Goal: Complete application form: Complete application form

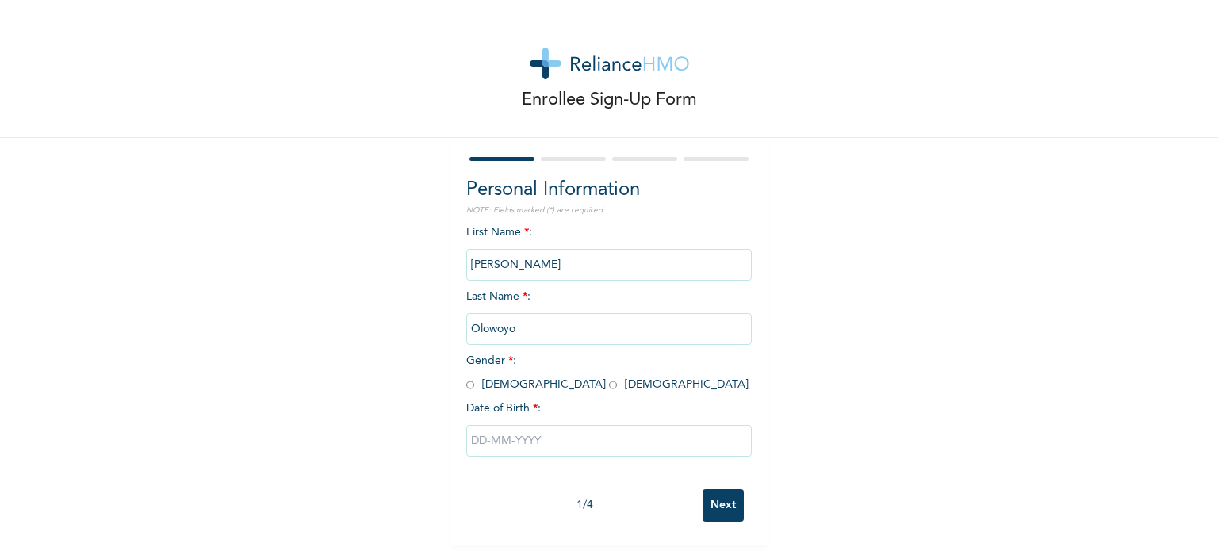
click at [466, 389] on input "radio" at bounding box center [470, 385] width 8 height 15
radio input "true"
click at [512, 447] on input "text" at bounding box center [609, 441] width 286 height 32
select select "9"
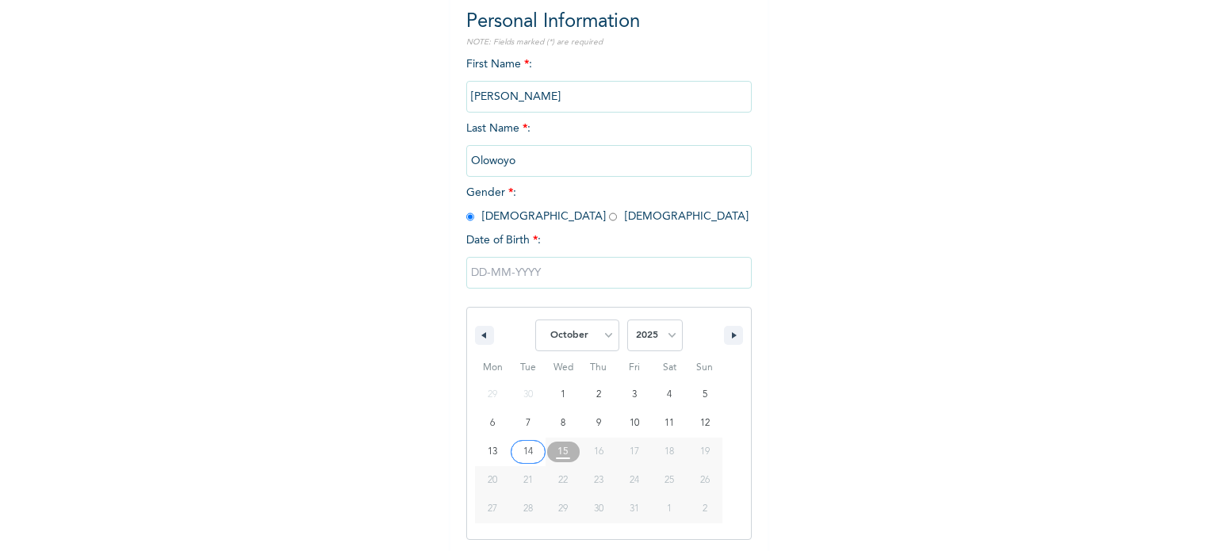
scroll to position [169, 0]
type input "10/07/2025"
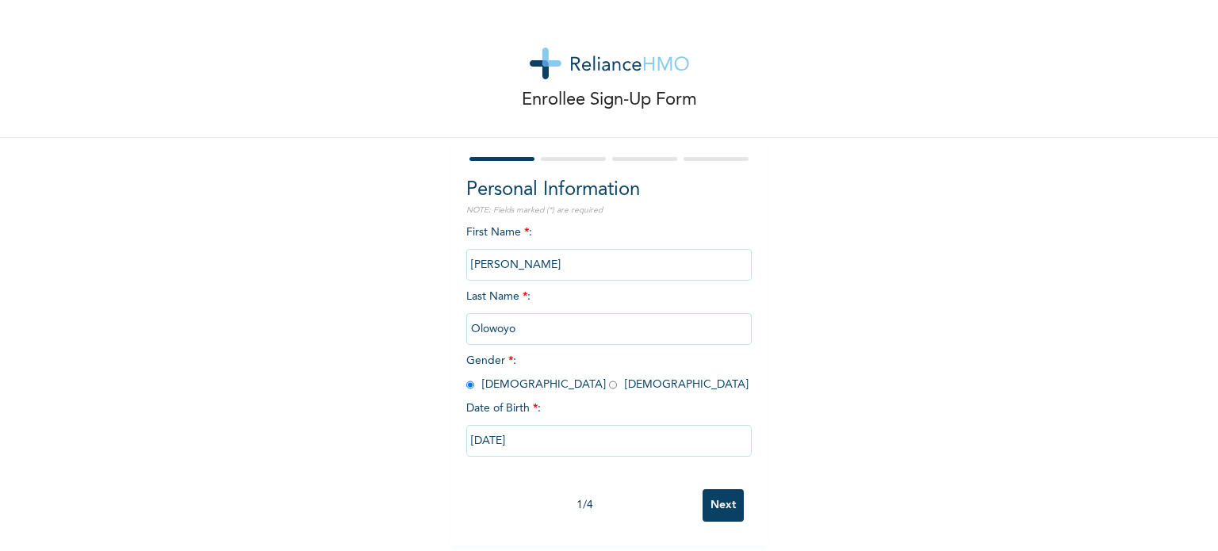
click at [517, 437] on input "10/07/2025" at bounding box center [609, 441] width 286 height 32
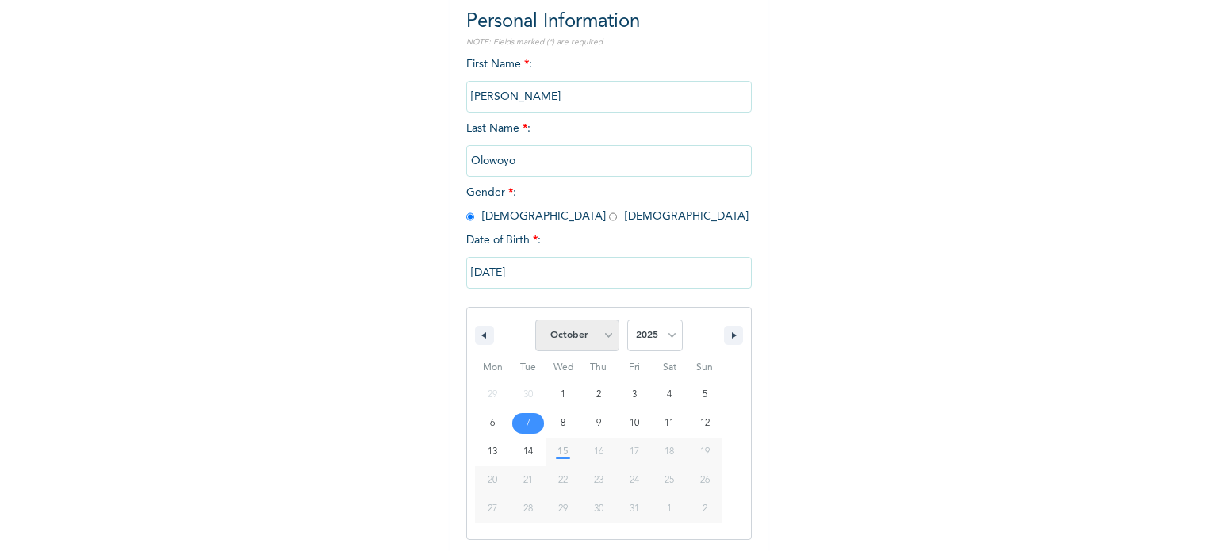
scroll to position [169, 0]
click at [604, 339] on select "January February March April May June July August September October November De…" at bounding box center [577, 335] width 84 height 32
select select "8"
click at [535, 319] on select "January February March April May June July August September October November De…" at bounding box center [577, 335] width 84 height 32
click at [661, 337] on select "2025 2024 2023 2022 2021 2020 2019 2018 2017 2016 2015 2014 2013 2012 2011 2010…" at bounding box center [655, 335] width 56 height 32
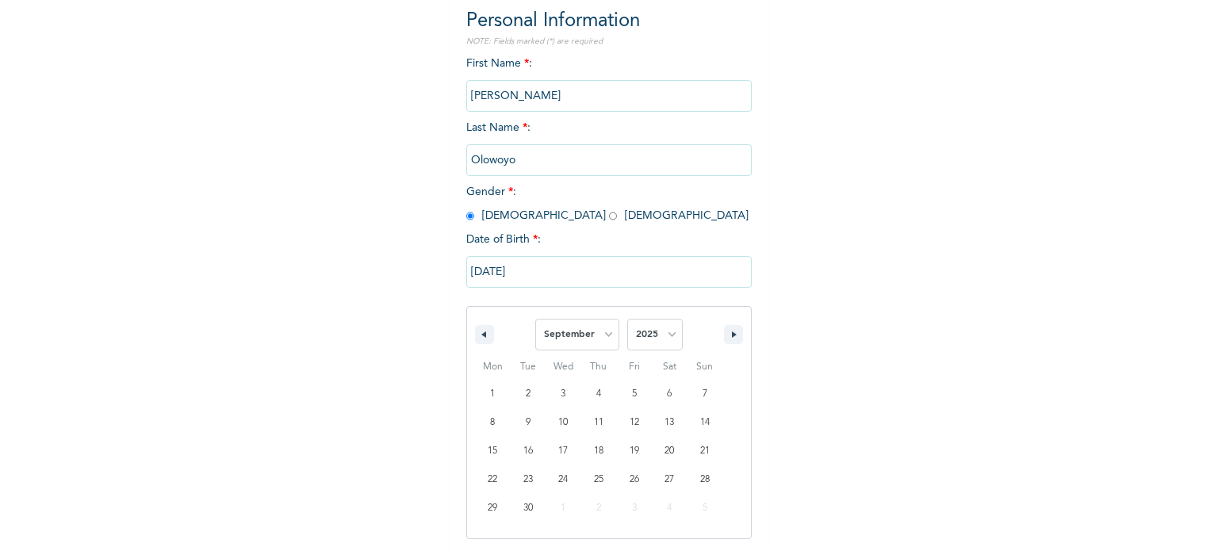
select select "1988"
click at [627, 319] on select "2025 2024 2023 2022 2021 2020 2019 2018 2017 2016 2015 2014 2013 2012 2011 2010…" at bounding box center [655, 335] width 56 height 32
type input "09/07/1988"
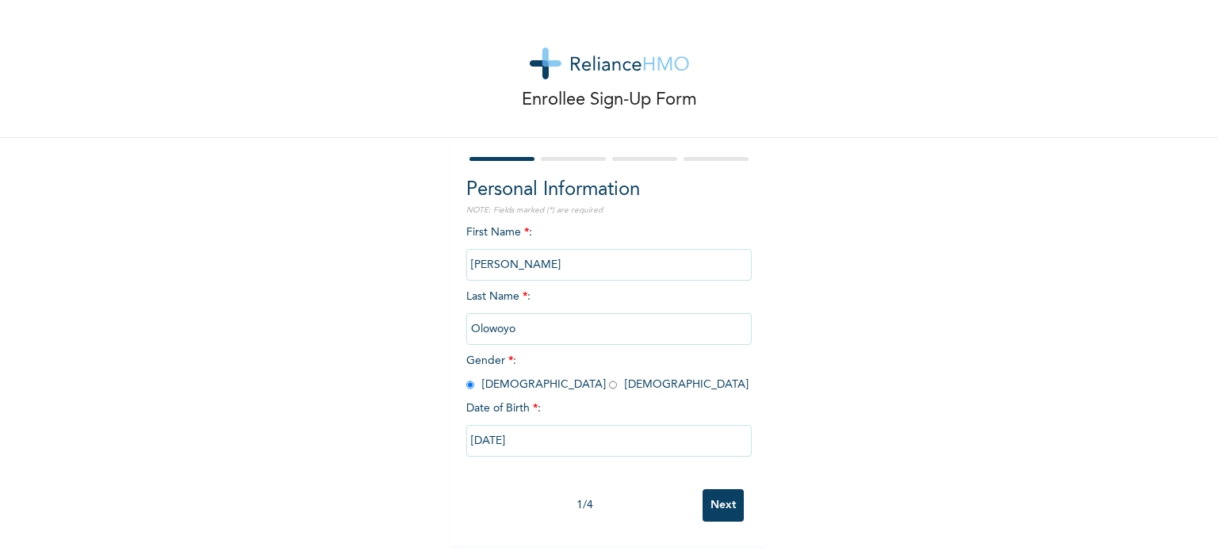
click at [713, 493] on input "Next" at bounding box center [723, 505] width 41 height 33
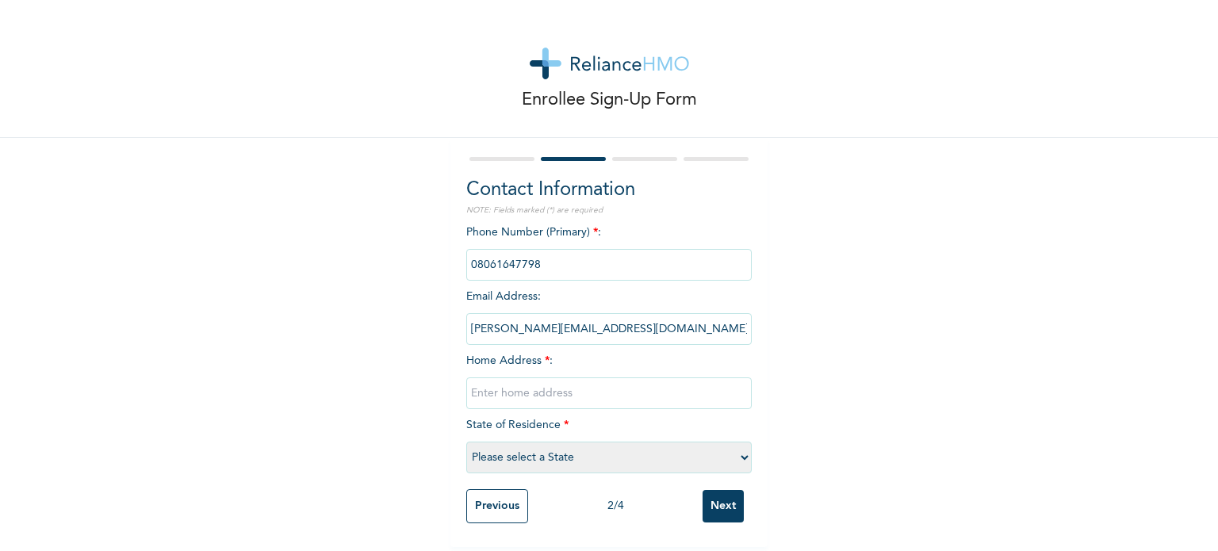
click at [505, 386] on input "text" at bounding box center [609, 394] width 286 height 32
type input "30, KWARU STREET, OFF CUSTOM BUSSTOP, ABARANJE ROAD, IKOTUN LAGOS."
click at [734, 451] on select "Please select a State Abia Abuja (FCT) Adamawa Akwa Ibom Anambra Bauchi Bayelsa…" at bounding box center [609, 458] width 286 height 32
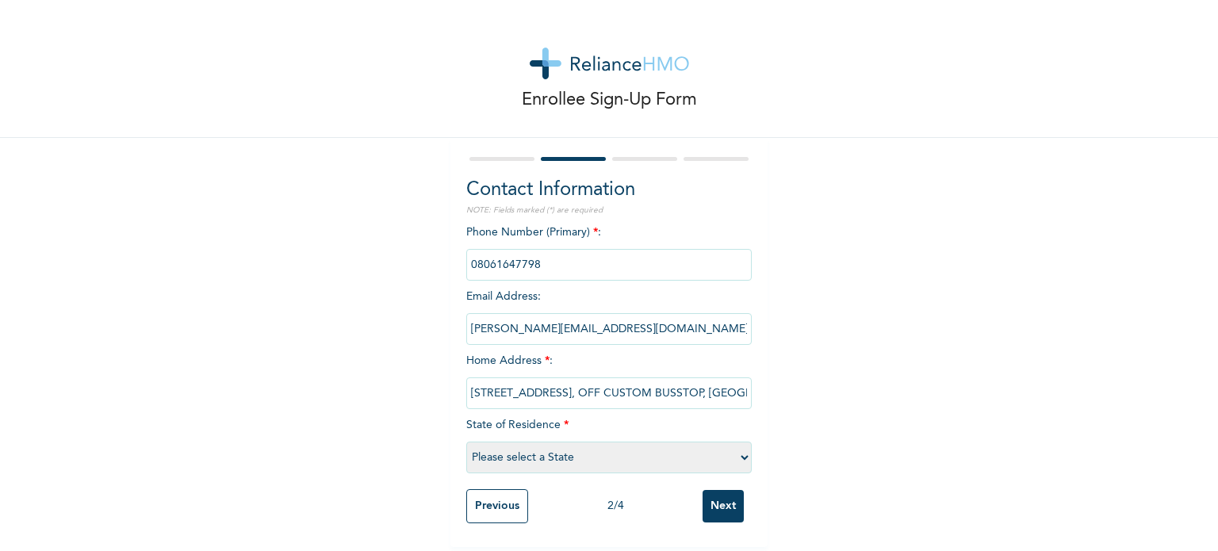
select select "25"
click at [466, 442] on select "Please select a State Abia Abuja (FCT) Adamawa Akwa Ibom Anambra Bauchi Bayelsa…" at bounding box center [609, 458] width 286 height 32
click at [715, 501] on input "Next" at bounding box center [723, 506] width 41 height 33
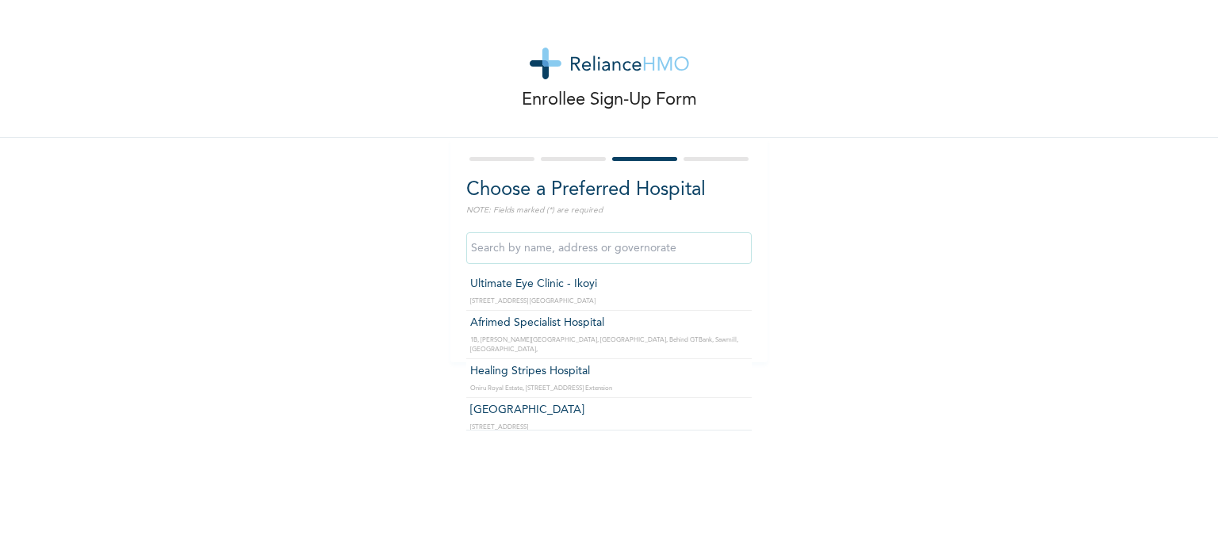
click at [599, 250] on input "text" at bounding box center [609, 248] width 286 height 32
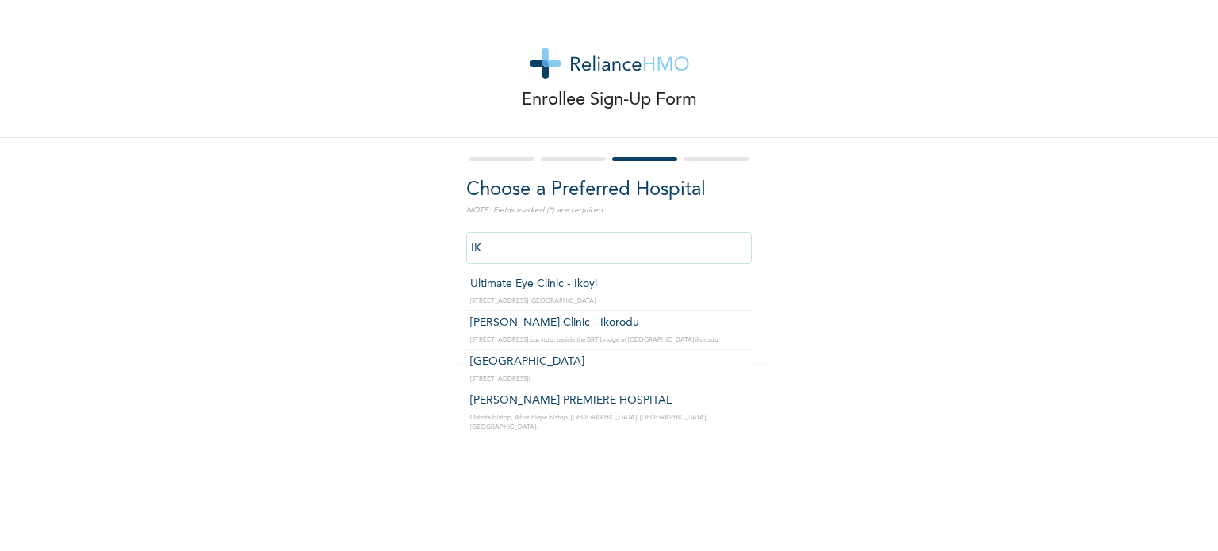
type input "I"
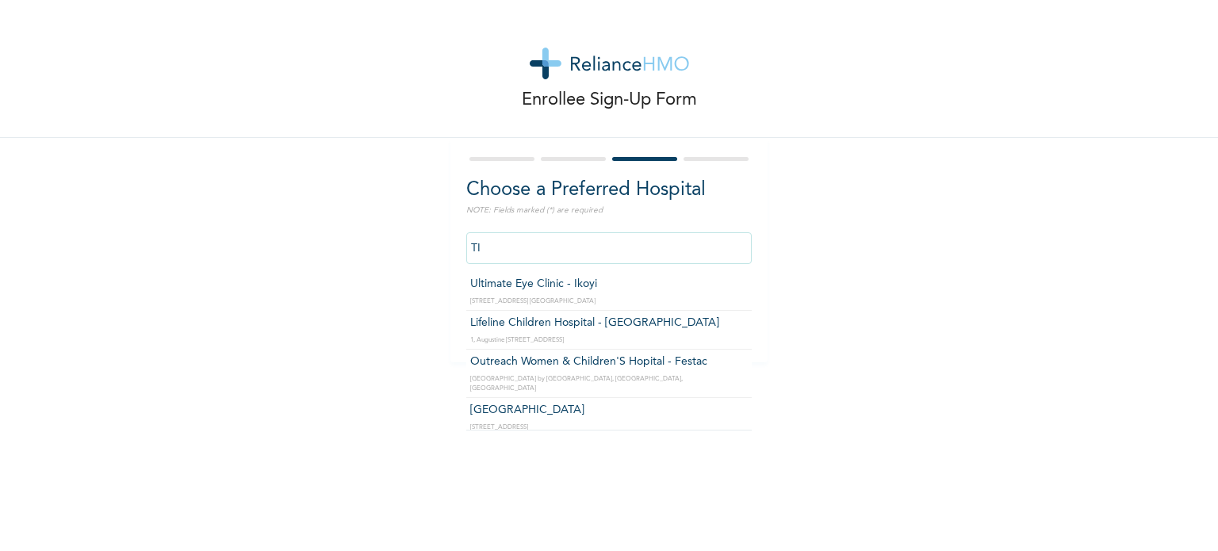
type input "T"
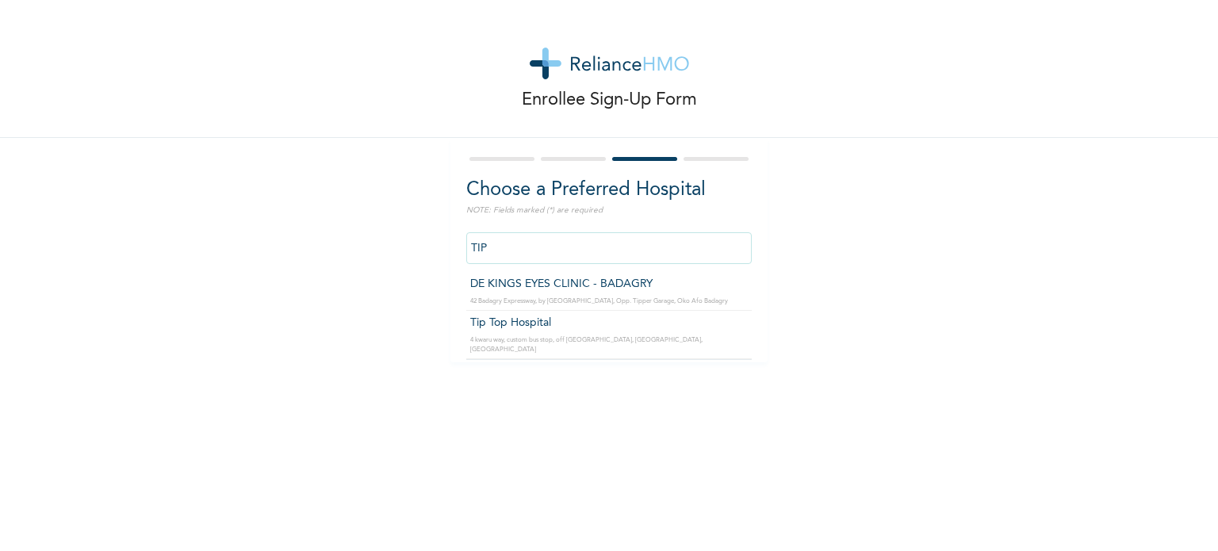
type input "Tip Top Hospital"
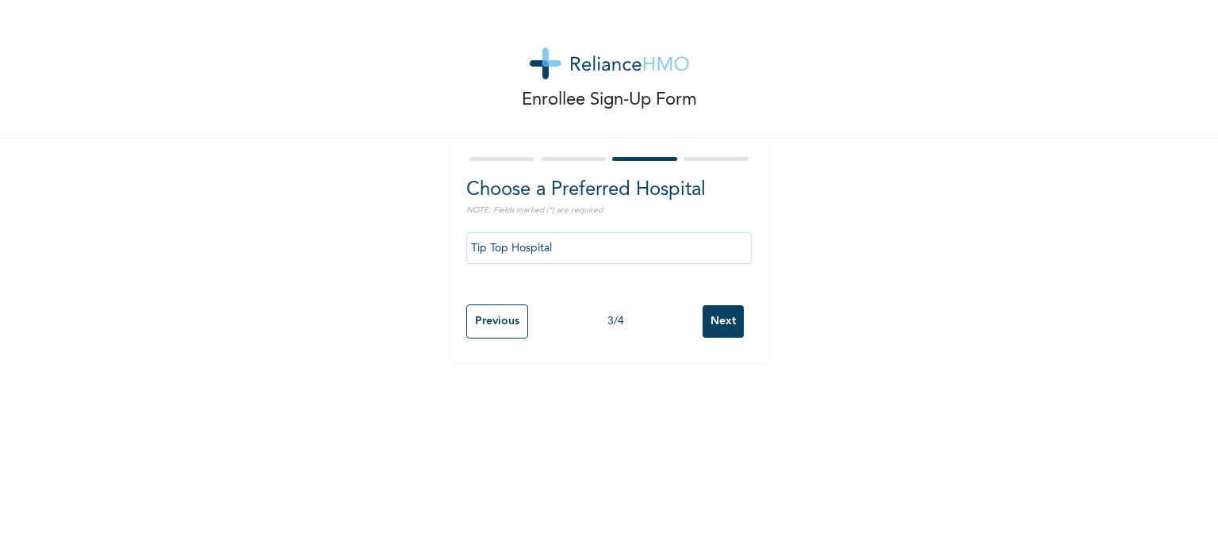
click at [726, 320] on input "Next" at bounding box center [723, 321] width 41 height 33
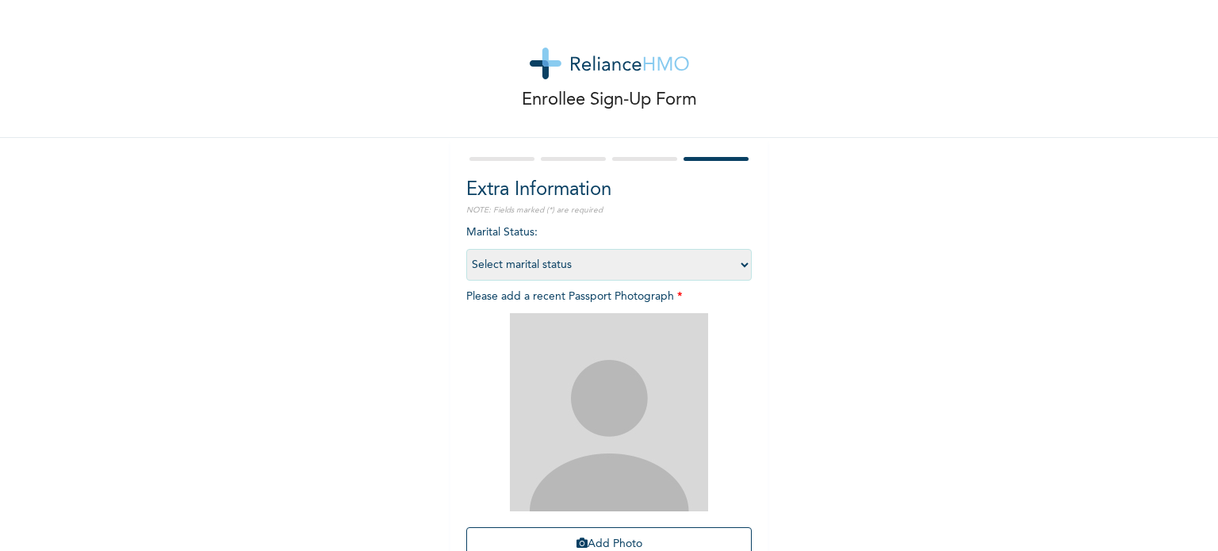
click at [654, 266] on select "Select marital status Single Married Divorced Widow/Widower" at bounding box center [609, 265] width 286 height 32
select select "2"
click at [466, 249] on select "Select marital status Single Married Divorced Widow/Widower" at bounding box center [609, 265] width 286 height 32
click at [792, 440] on div "Enrollee Sign-Up Form Extra Information NOTE: Fields marked (*) are required Ma…" at bounding box center [609, 341] width 1218 height 683
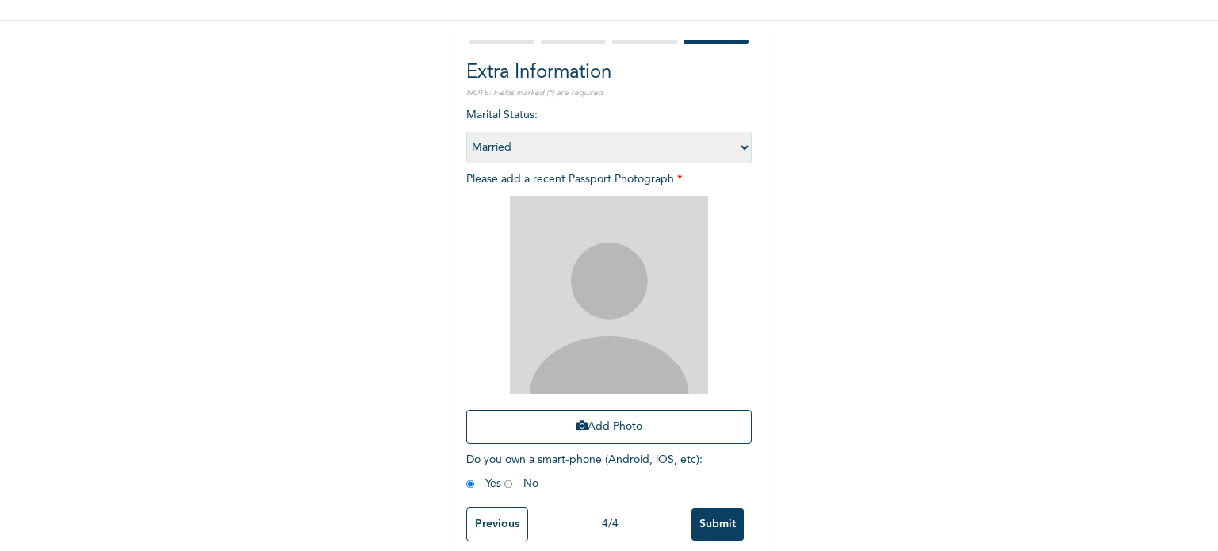
scroll to position [143, 0]
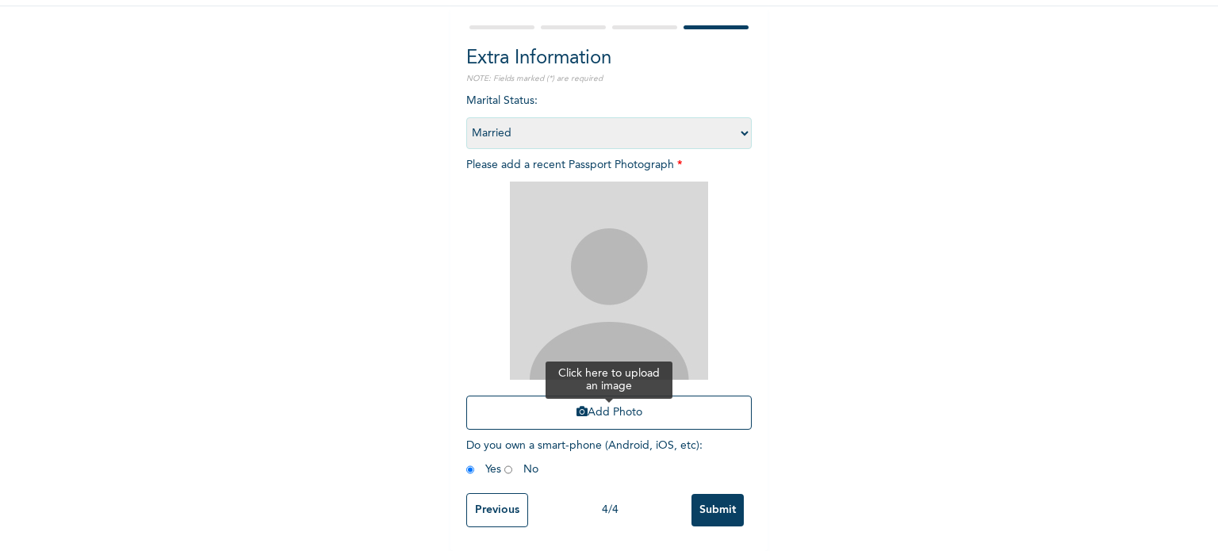
click at [577, 406] on icon "button" at bounding box center [582, 411] width 11 height 11
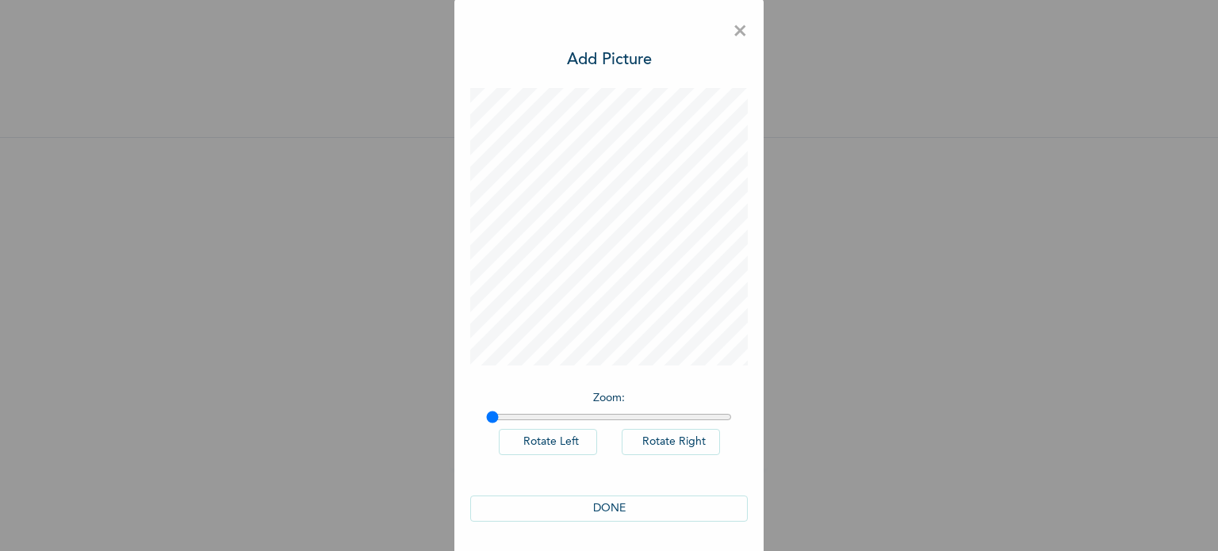
scroll to position [0, 0]
click at [619, 508] on button "DONE" at bounding box center [609, 510] width 278 height 26
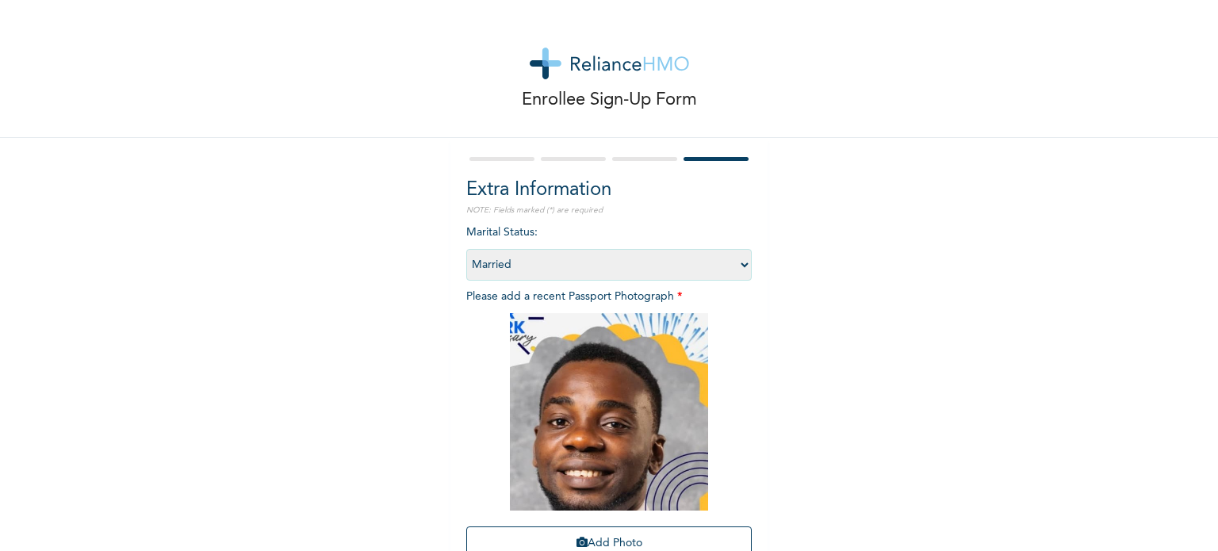
scroll to position [142, 0]
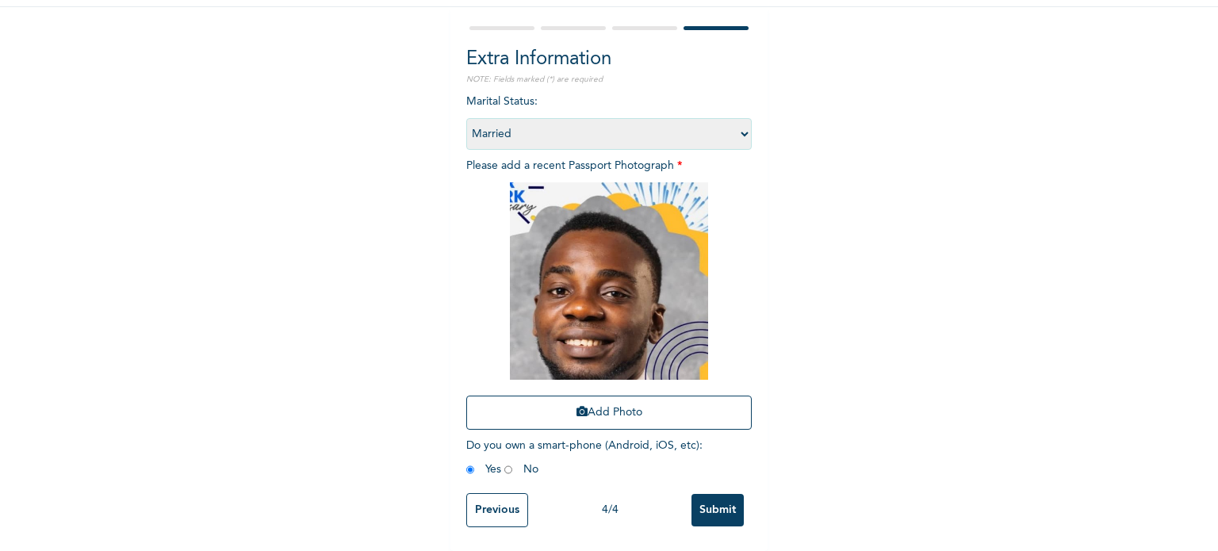
click at [697, 501] on input "Submit" at bounding box center [718, 510] width 52 height 33
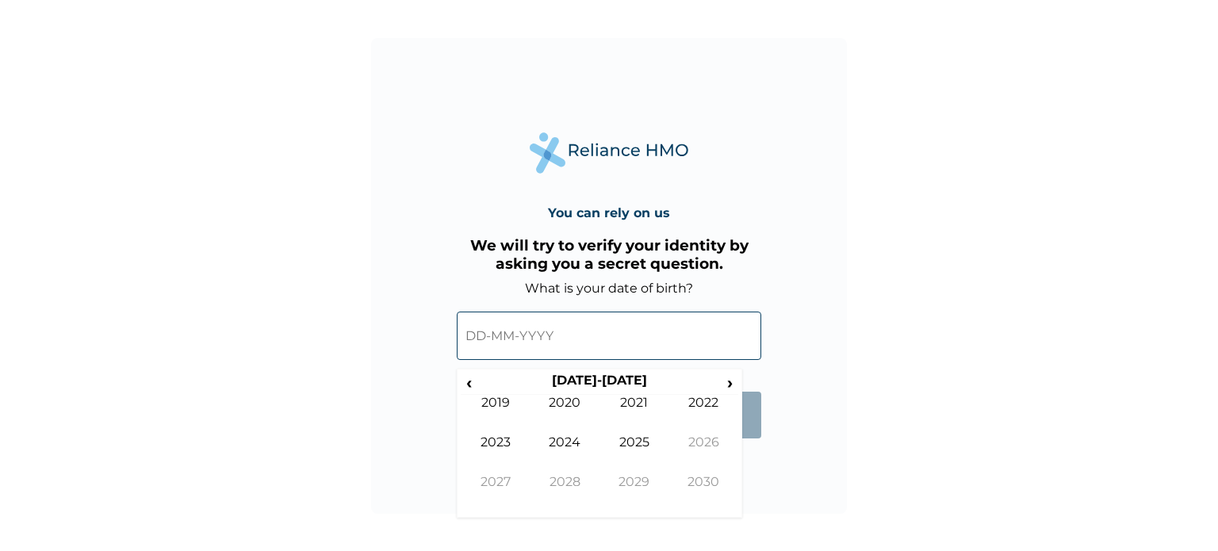
click at [539, 332] on input "text" at bounding box center [609, 336] width 305 height 48
click at [470, 385] on span "‹" at bounding box center [469, 383] width 17 height 20
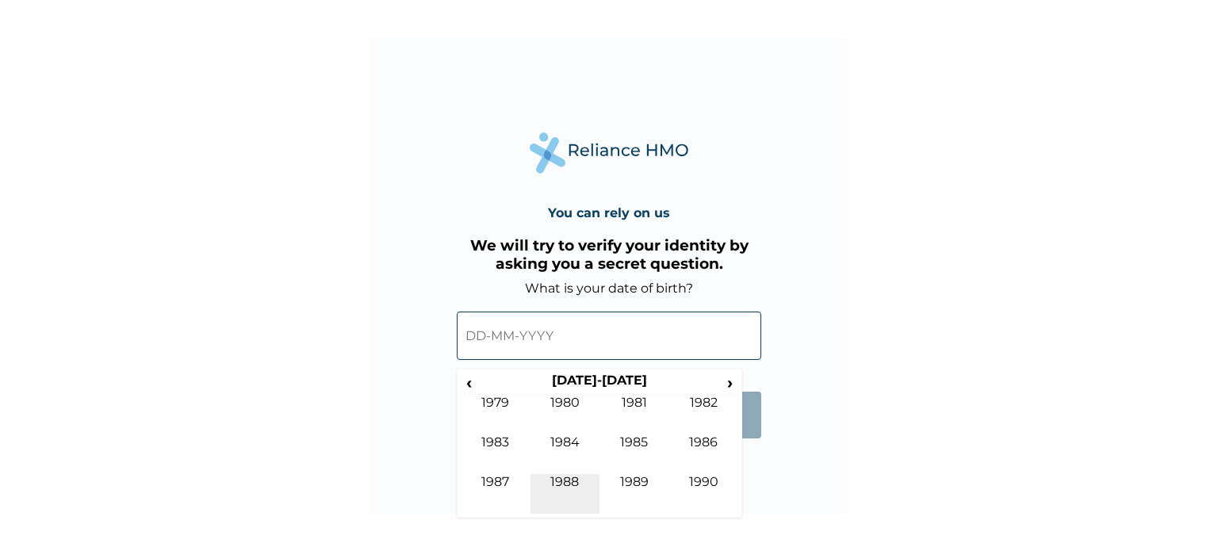
click at [565, 478] on td "1988" at bounding box center [566, 494] width 70 height 40
click at [504, 485] on td "Sep" at bounding box center [496, 494] width 70 height 40
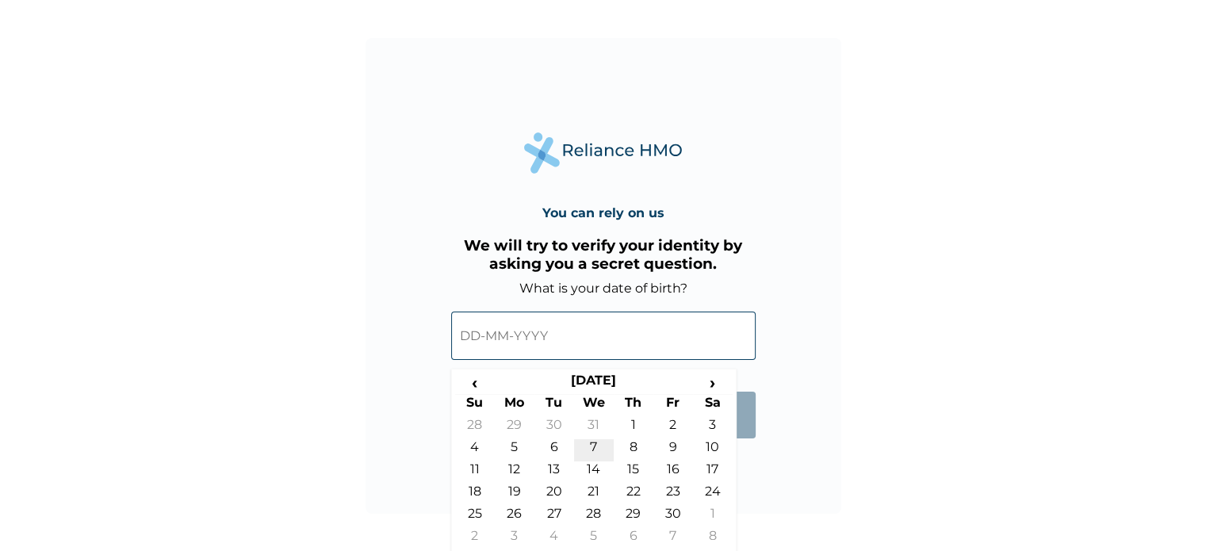
click at [588, 439] on td "7" at bounding box center [594, 450] width 40 height 22
type input "07-09-1988"
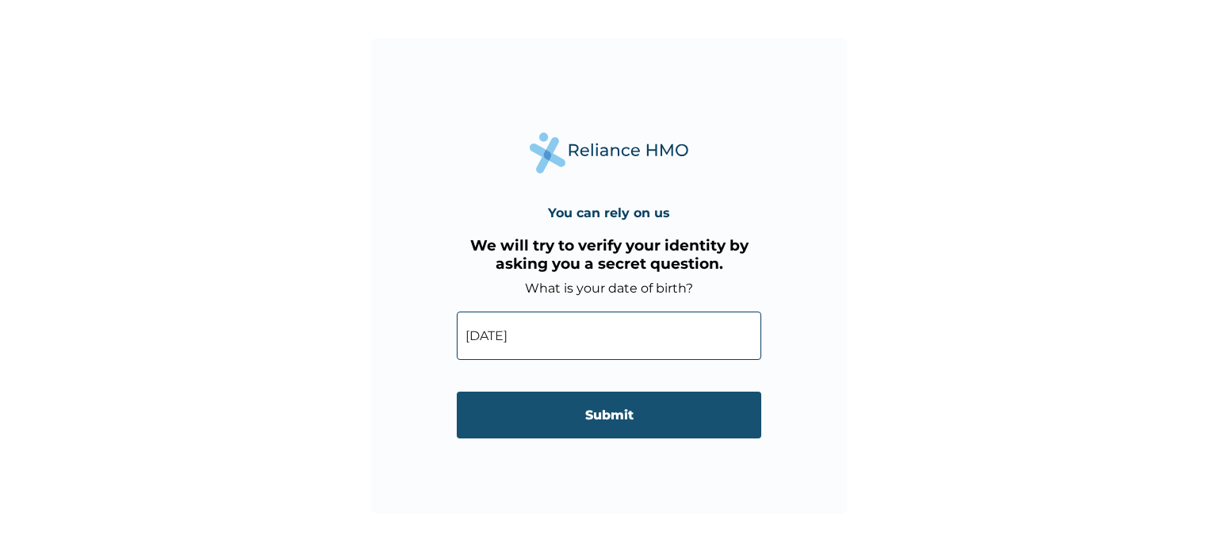
click at [593, 425] on input "Submit" at bounding box center [609, 415] width 305 height 47
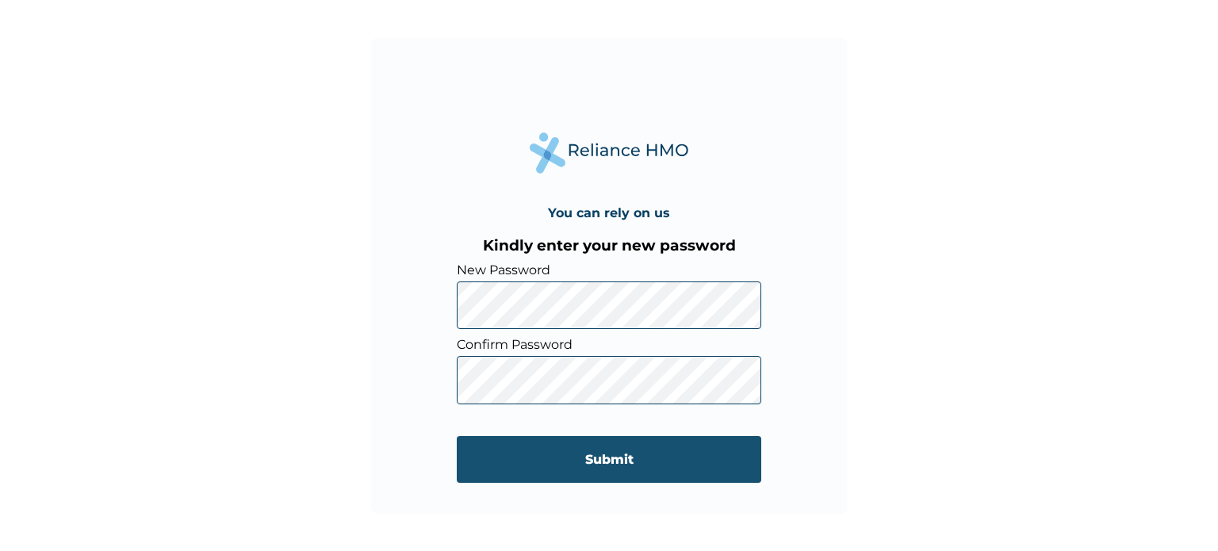
click at [524, 465] on input "Submit" at bounding box center [609, 459] width 305 height 47
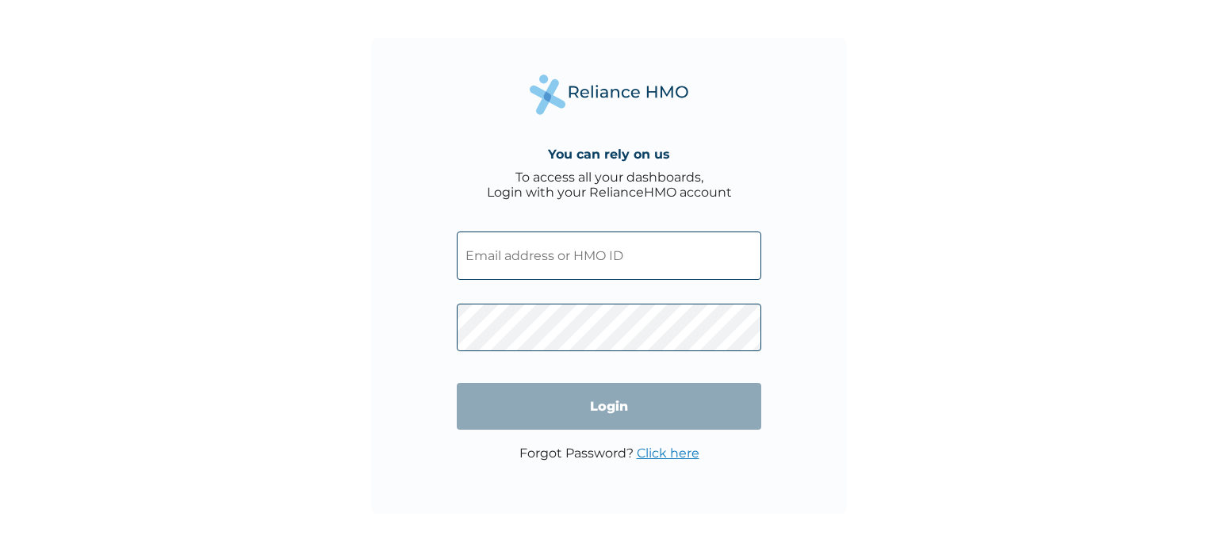
type input "UUW/10009/A"
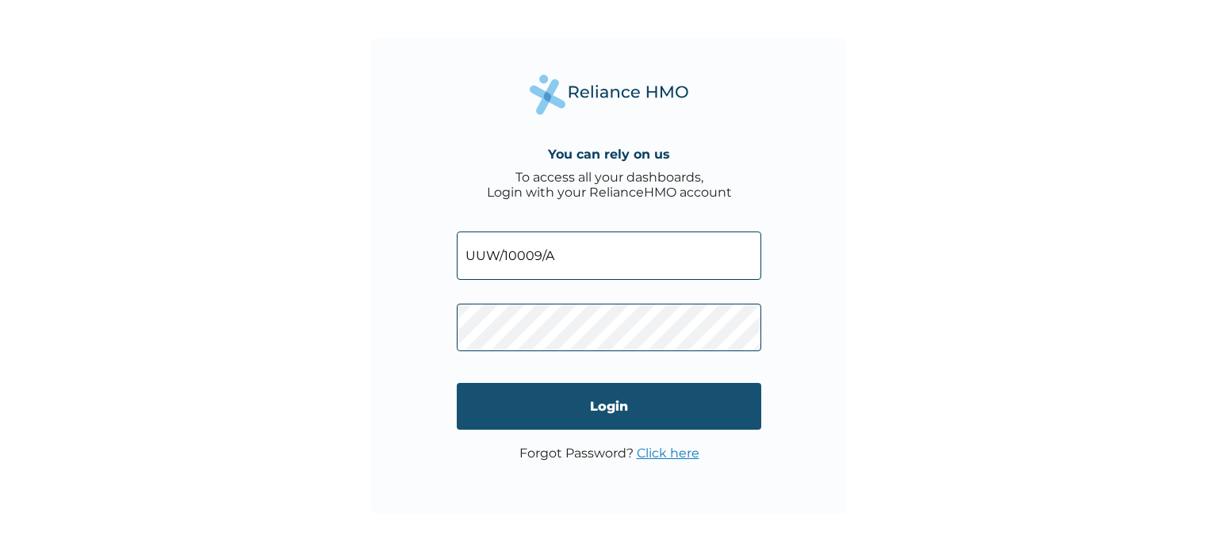
click at [616, 413] on input "Login" at bounding box center [609, 406] width 305 height 47
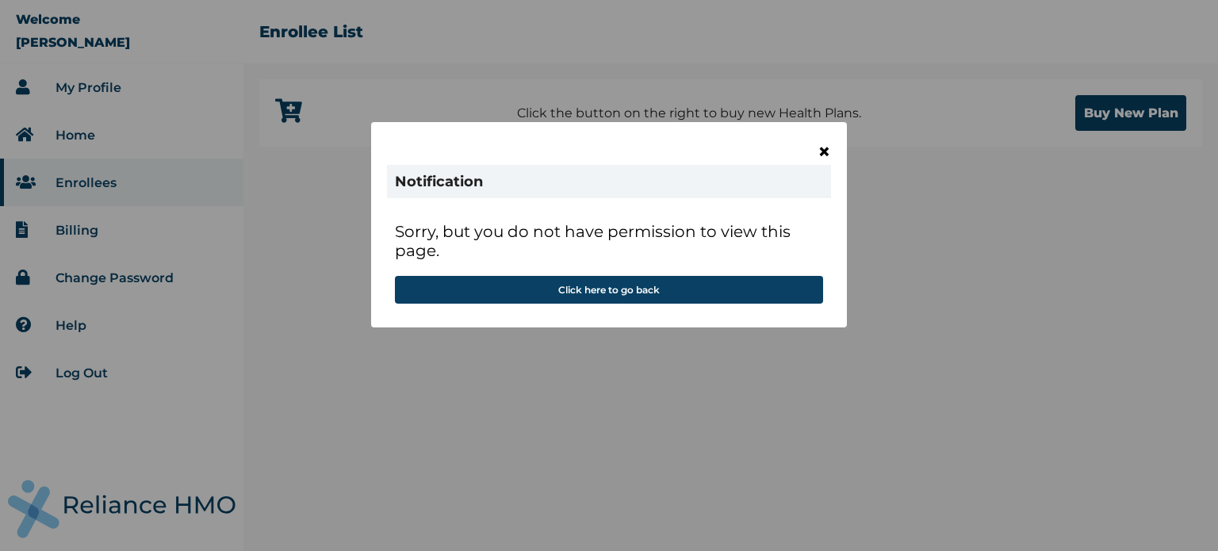
click at [825, 148] on span "×" at bounding box center [824, 151] width 13 height 27
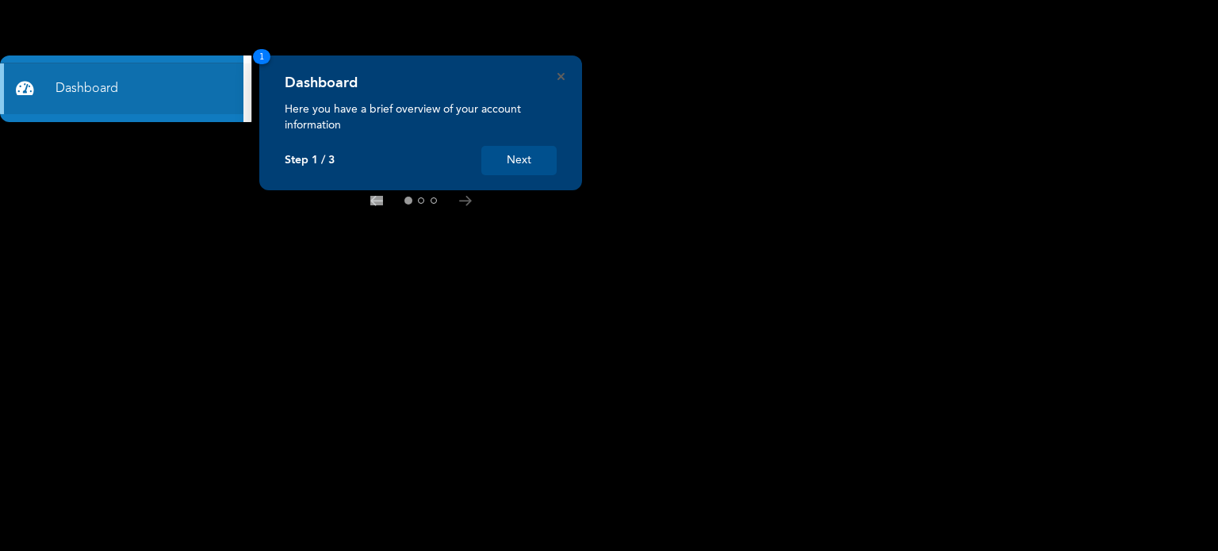
click at [516, 167] on button "Next" at bounding box center [518, 160] width 75 height 29
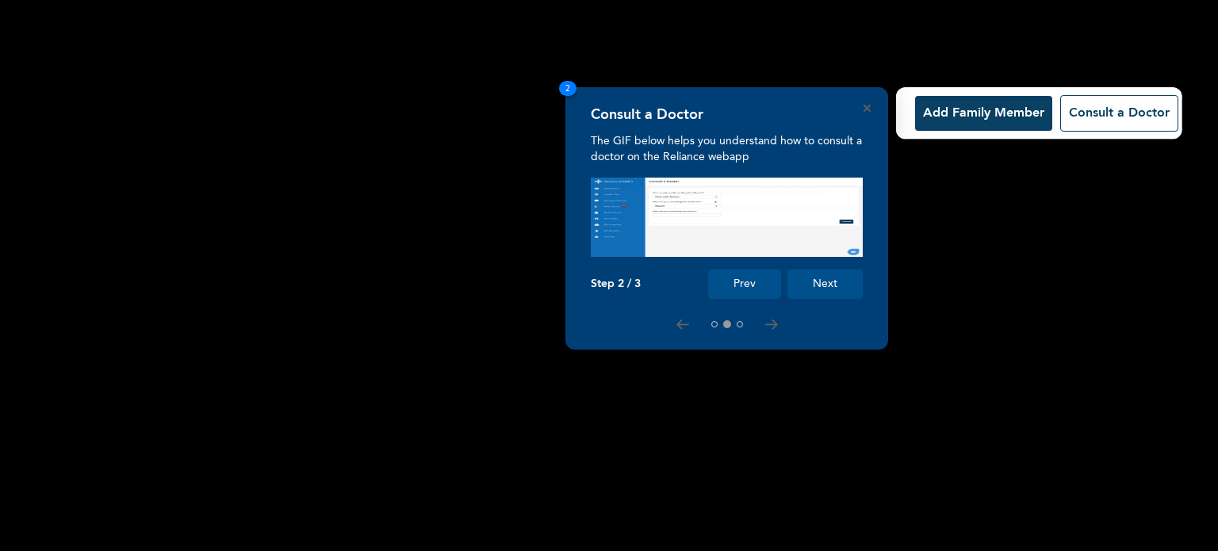
click at [827, 291] on button "Next" at bounding box center [825, 284] width 75 height 29
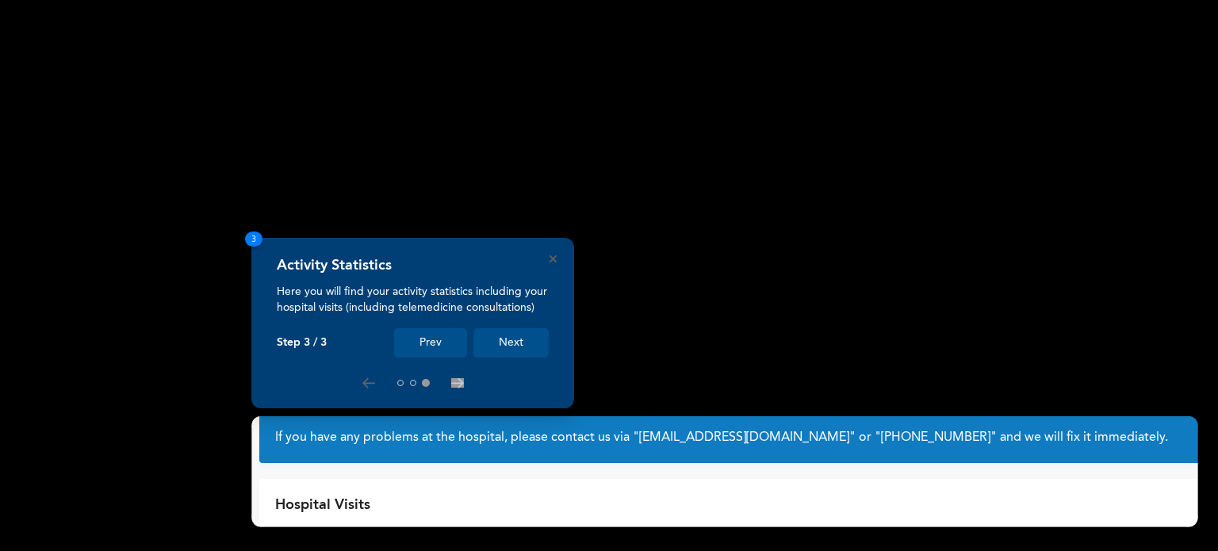
scroll to position [54, 0]
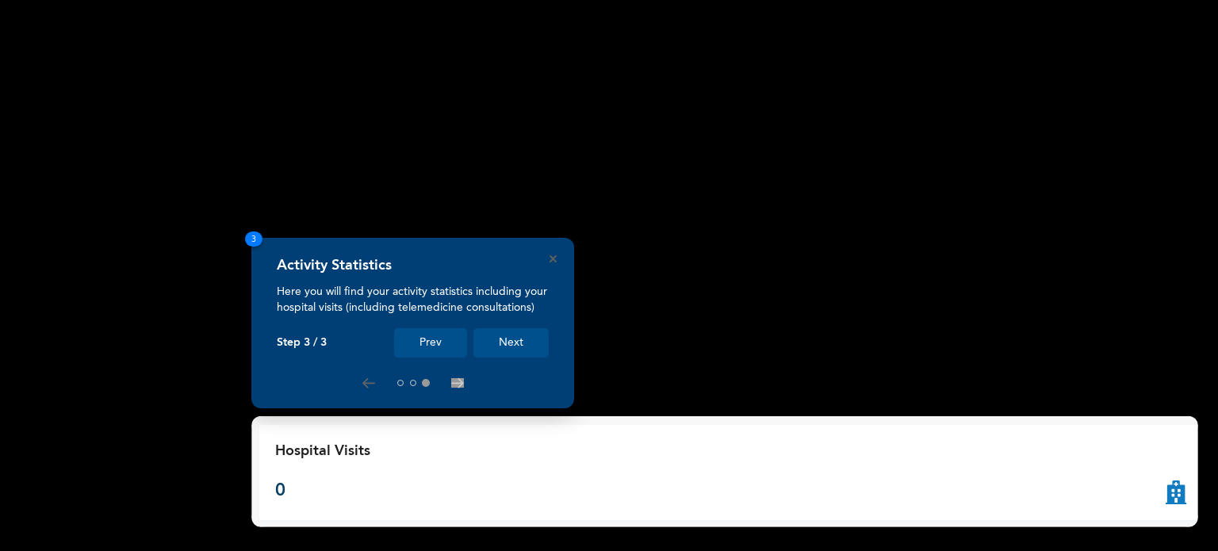
click at [520, 338] on button "Next" at bounding box center [511, 342] width 75 height 29
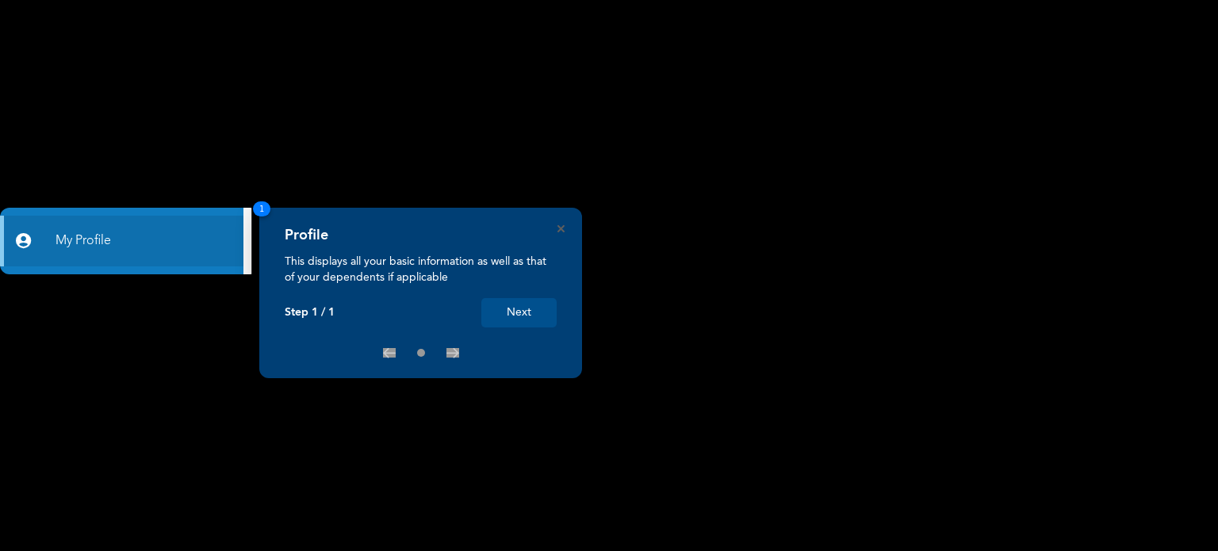
click at [517, 318] on button "Next" at bounding box center [518, 312] width 75 height 29
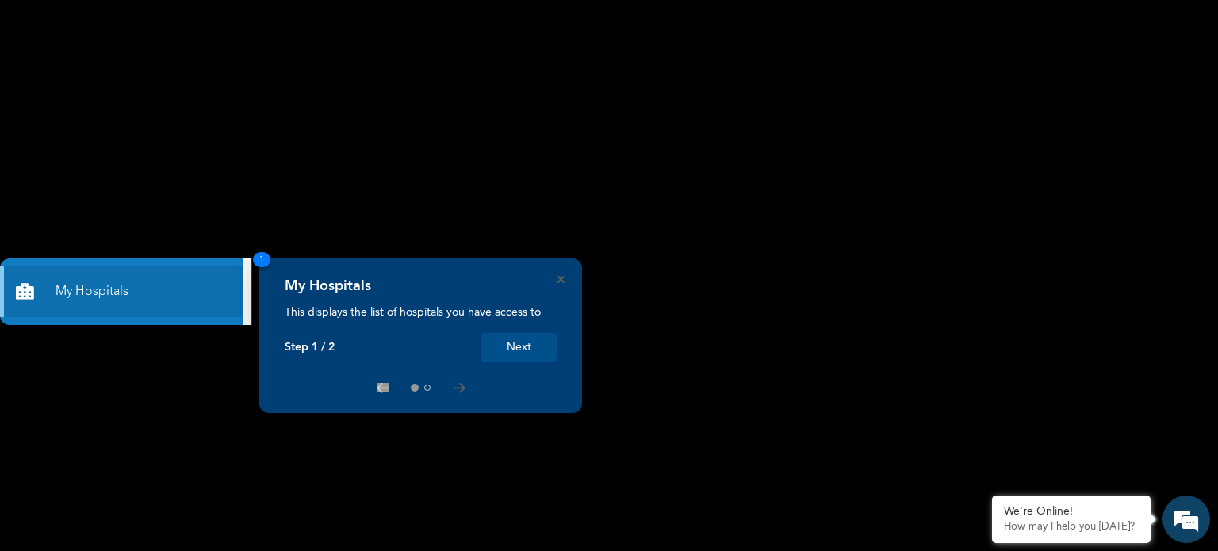
click at [520, 343] on button "Next" at bounding box center [518, 347] width 75 height 29
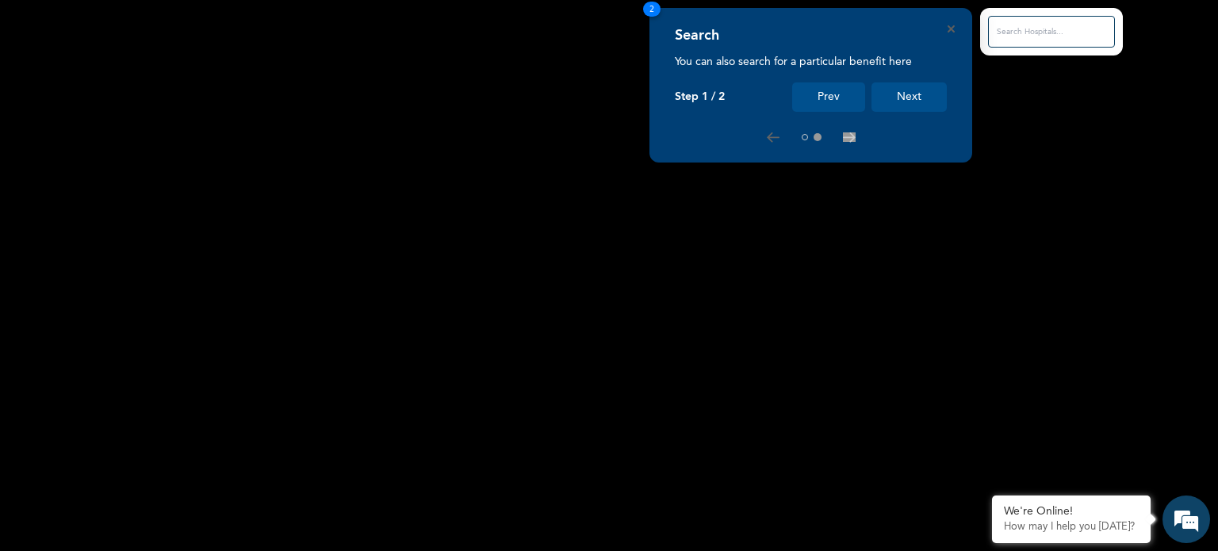
click at [915, 98] on button "Next" at bounding box center [909, 96] width 75 height 29
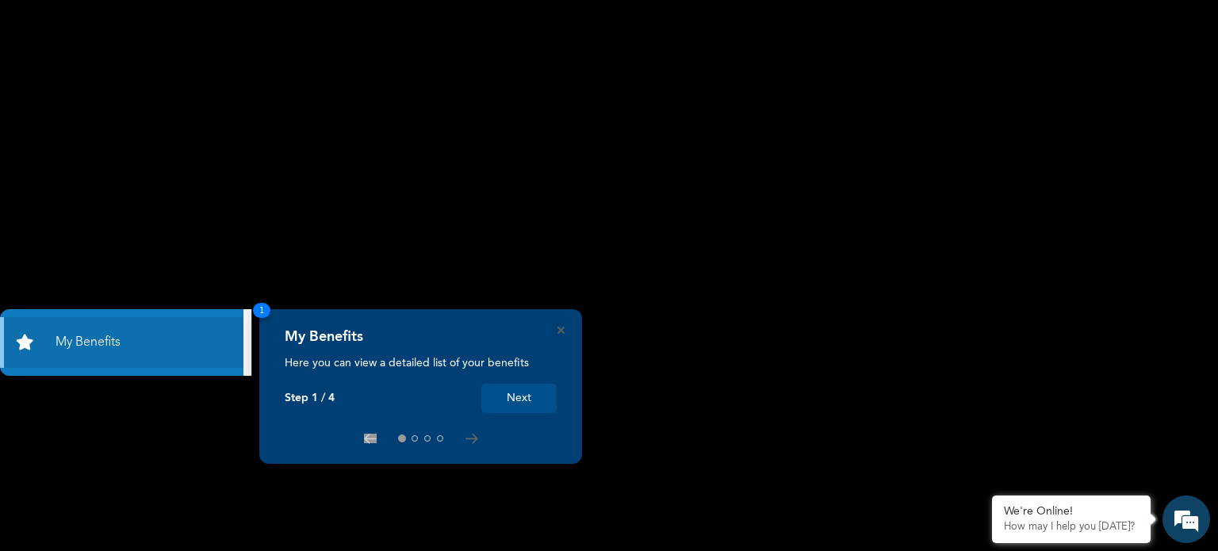
click at [520, 397] on button "Next" at bounding box center [518, 398] width 75 height 29
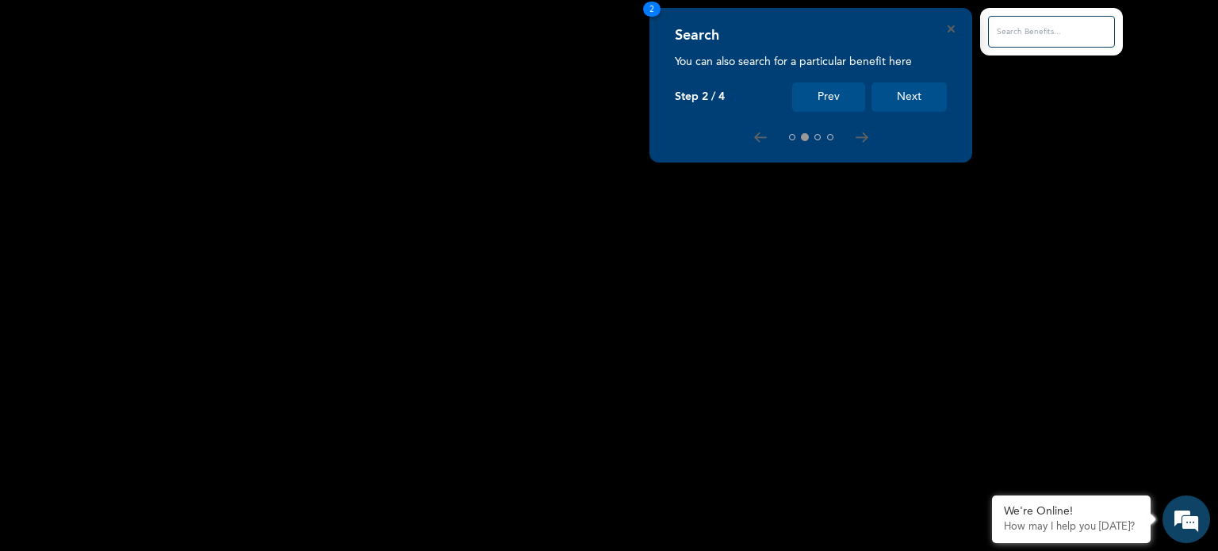
click at [920, 92] on button "Next" at bounding box center [909, 96] width 75 height 29
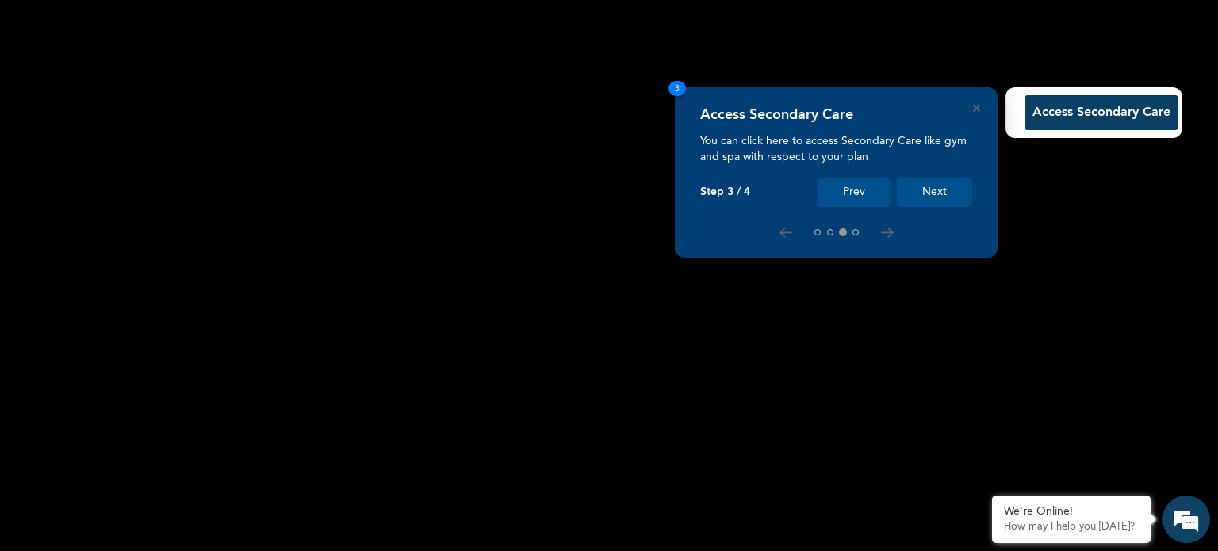
click at [947, 185] on button "Next" at bounding box center [934, 192] width 75 height 29
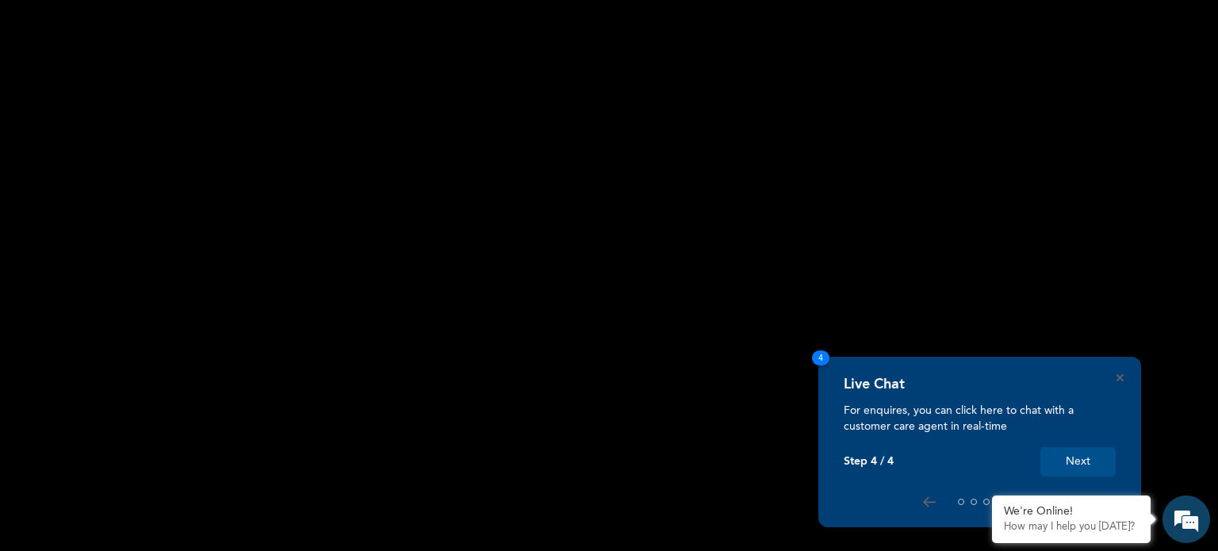
click at [1084, 462] on button "Next" at bounding box center [1078, 461] width 75 height 29
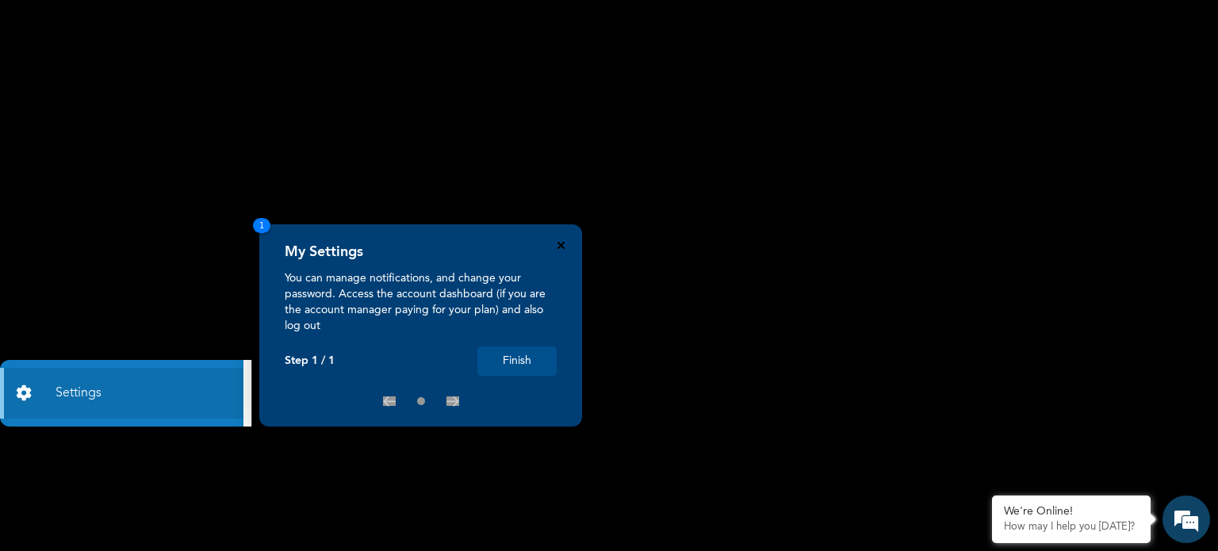
click at [559, 247] on icon "Close" at bounding box center [561, 245] width 7 height 7
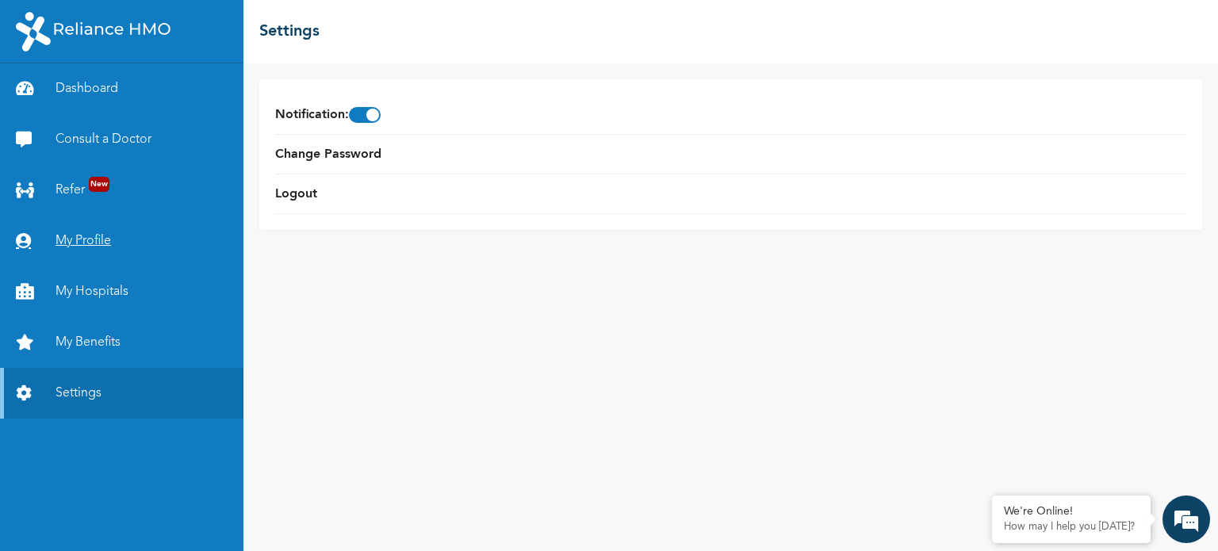
click at [84, 237] on link "My Profile" at bounding box center [122, 241] width 244 height 51
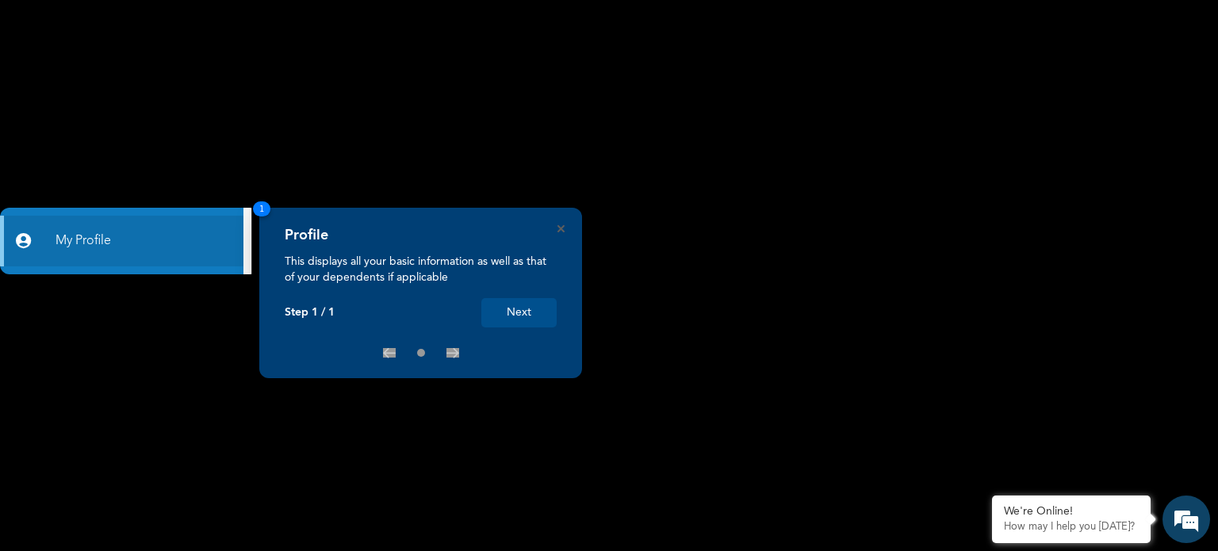
click at [563, 221] on div "Profile This displays all your basic information as well as that of your depend…" at bounding box center [420, 293] width 323 height 171
click at [562, 228] on icon "Close" at bounding box center [561, 228] width 7 height 7
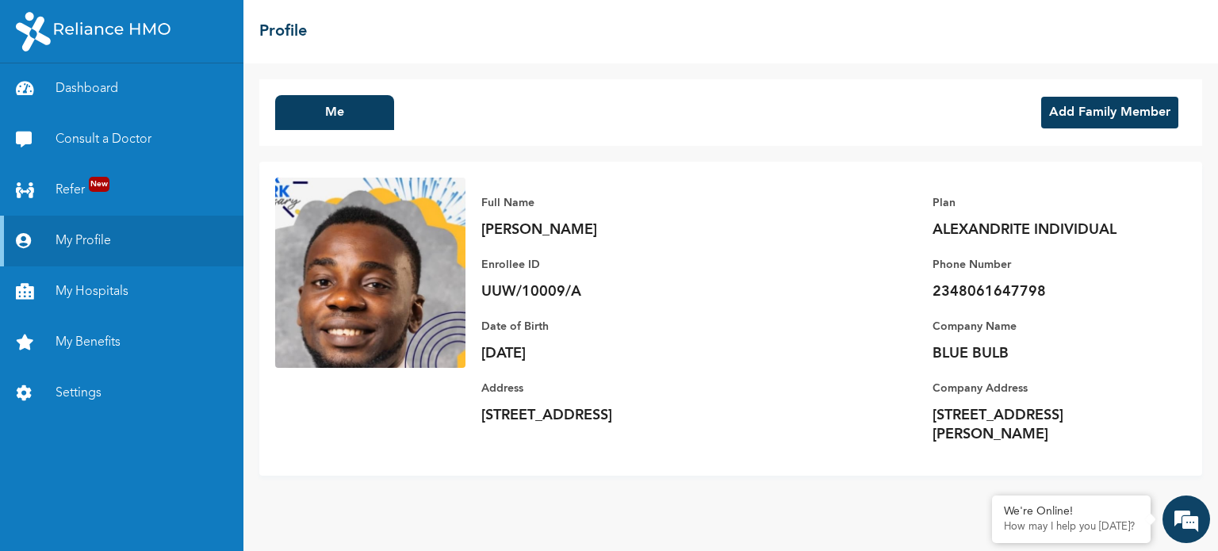
click at [1096, 116] on button "Add Family Member" at bounding box center [1109, 113] width 137 height 32
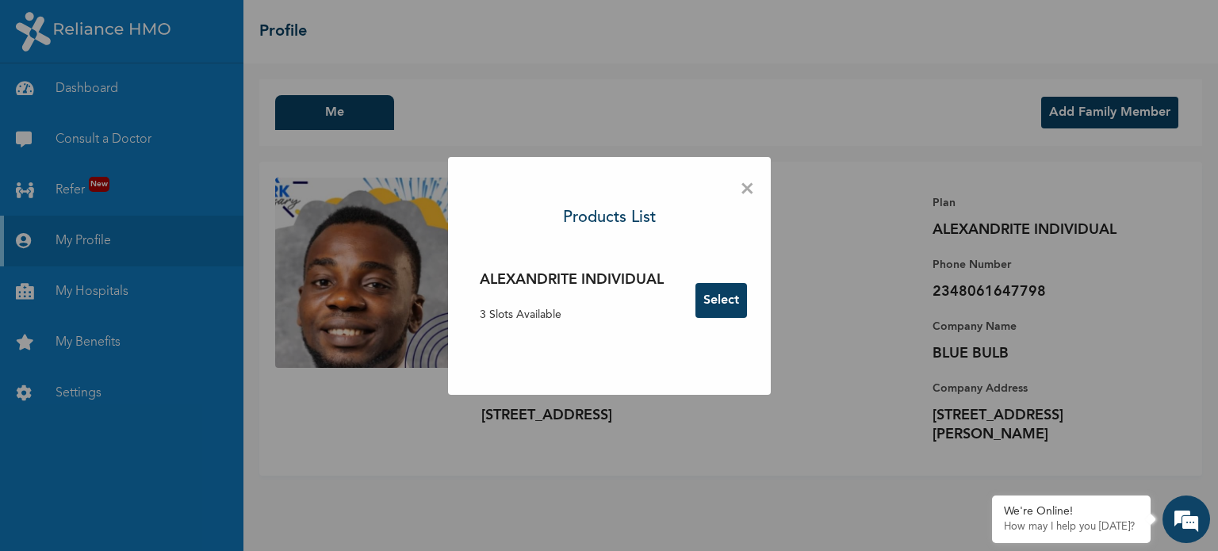
click at [727, 299] on button "Select" at bounding box center [722, 300] width 52 height 35
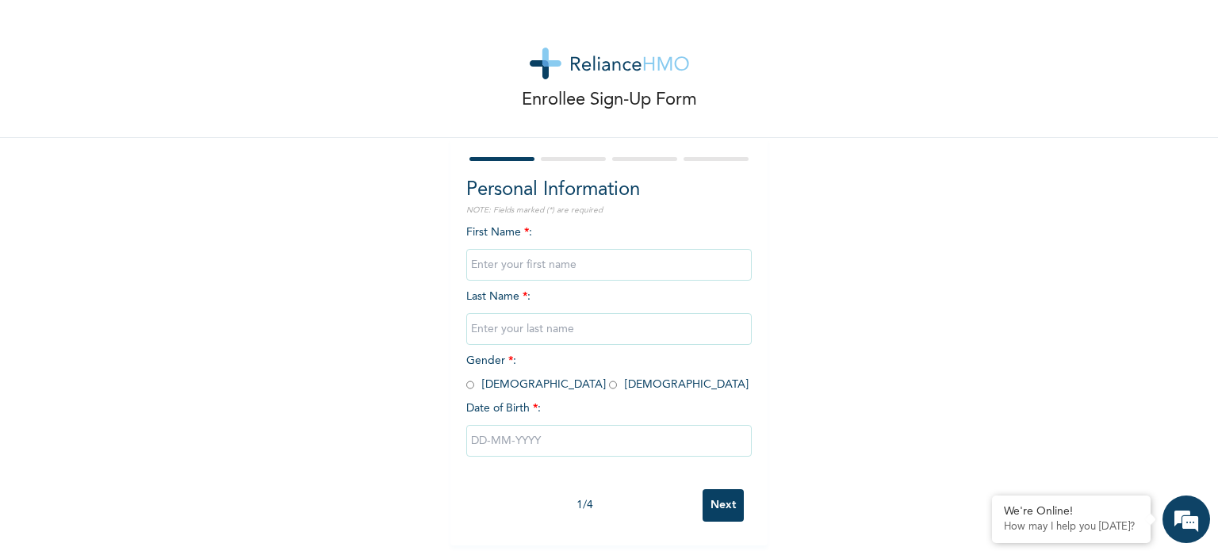
click at [661, 256] on input "text" at bounding box center [609, 265] width 286 height 32
type input "OLUWASEUNFUNMI"
click at [580, 324] on input "text" at bounding box center [609, 329] width 286 height 32
type input "ADEWALE"
click at [609, 386] on input "radio" at bounding box center [613, 385] width 8 height 15
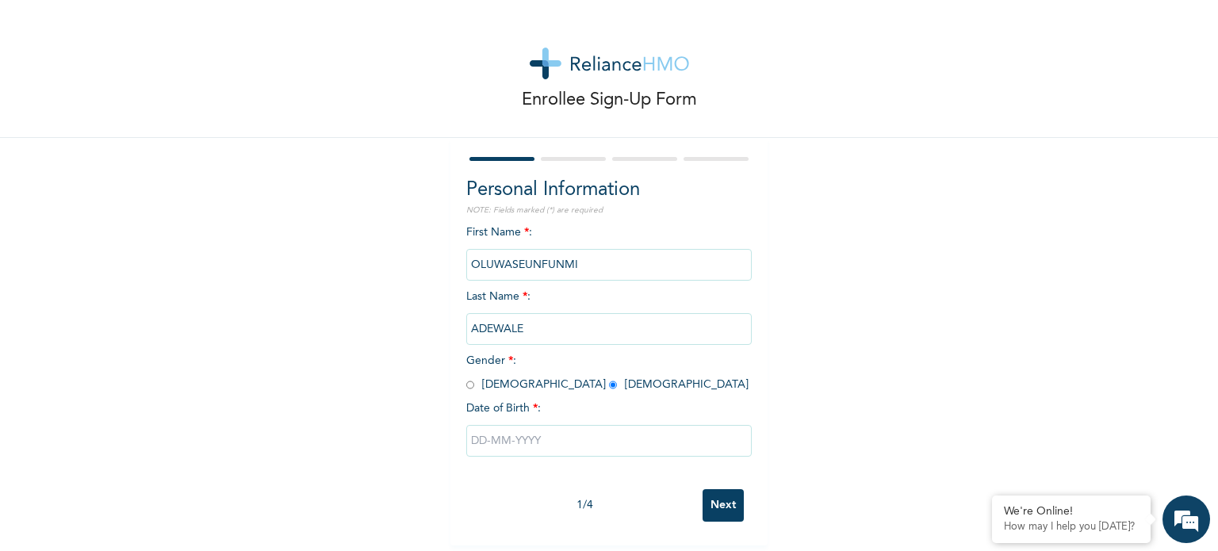
radio input "true"
click at [547, 441] on input "text" at bounding box center [609, 441] width 286 height 32
select select "9"
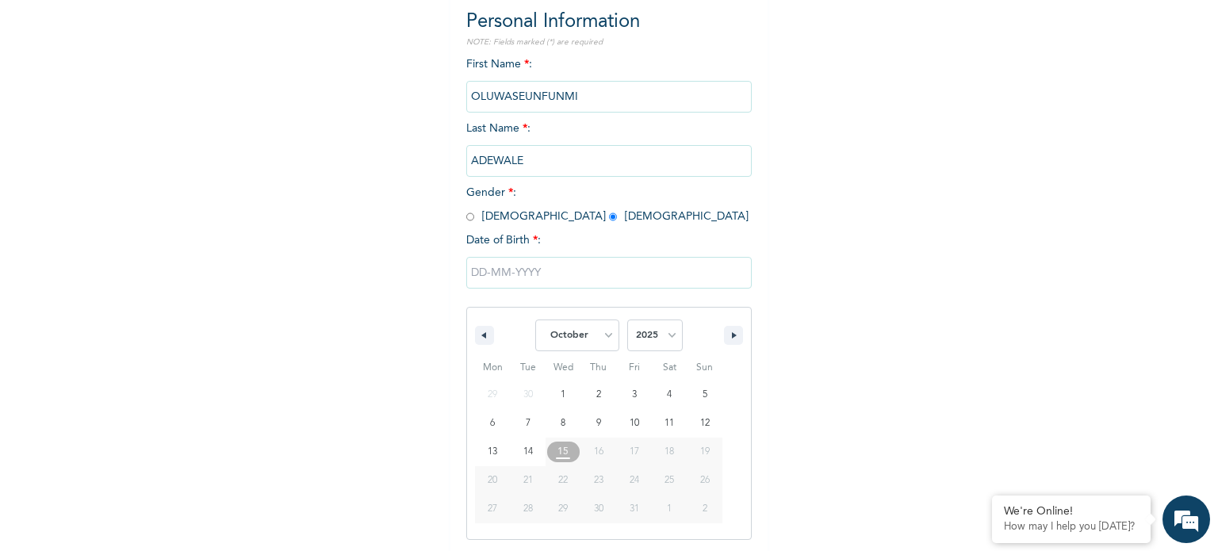
scroll to position [169, 0]
click at [666, 335] on select "2025 2024 2023 2022 2021 2020 2019 2018 2017 2016 2015 2014 2013 2012 2011 2010…" at bounding box center [655, 335] width 56 height 32
select select "1995"
click at [627, 319] on select "2025 2024 2023 2022 2021 2020 2019 2018 2017 2016 2015 2014 2013 2012 2011 2010…" at bounding box center [655, 335] width 56 height 32
click at [479, 336] on icon "button" at bounding box center [482, 335] width 8 height 6
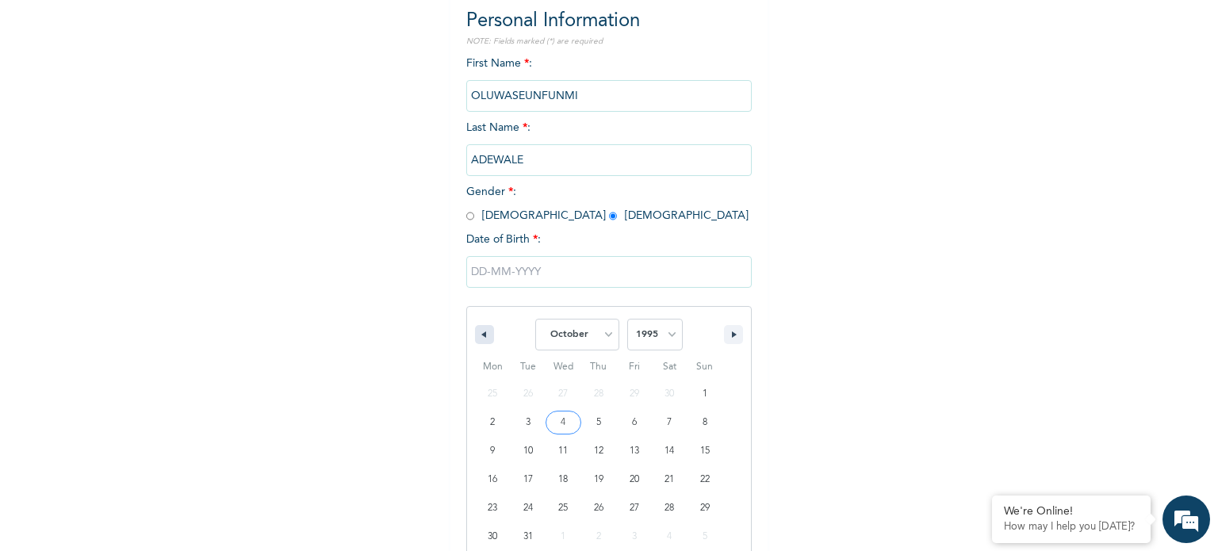
select select "8"
type input "09/15/1995"
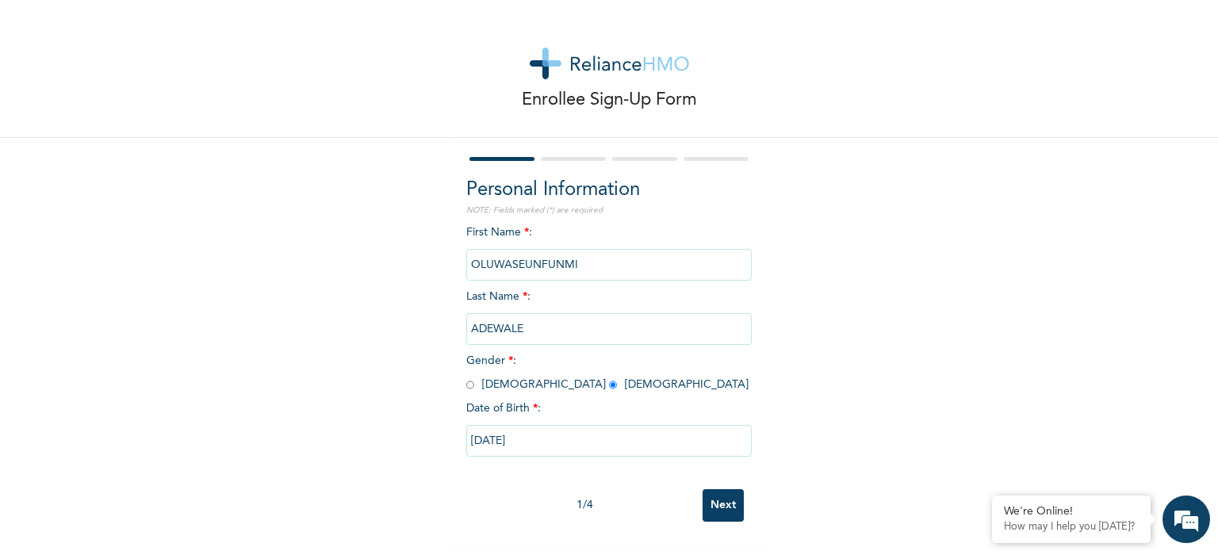
scroll to position [6, 0]
click at [719, 502] on input "Next" at bounding box center [723, 505] width 41 height 33
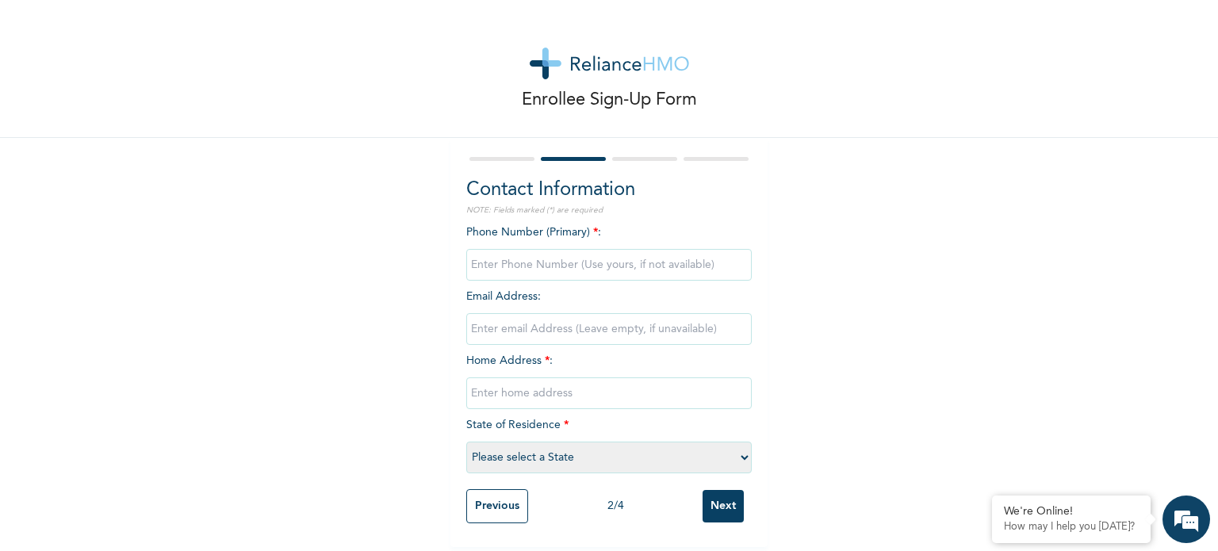
click at [534, 255] on input "phone" at bounding box center [609, 265] width 286 height 32
type input "09024577417"
click at [539, 322] on input "email" at bounding box center [609, 329] width 286 height 32
click at [507, 387] on input "text" at bounding box center [609, 394] width 286 height 32
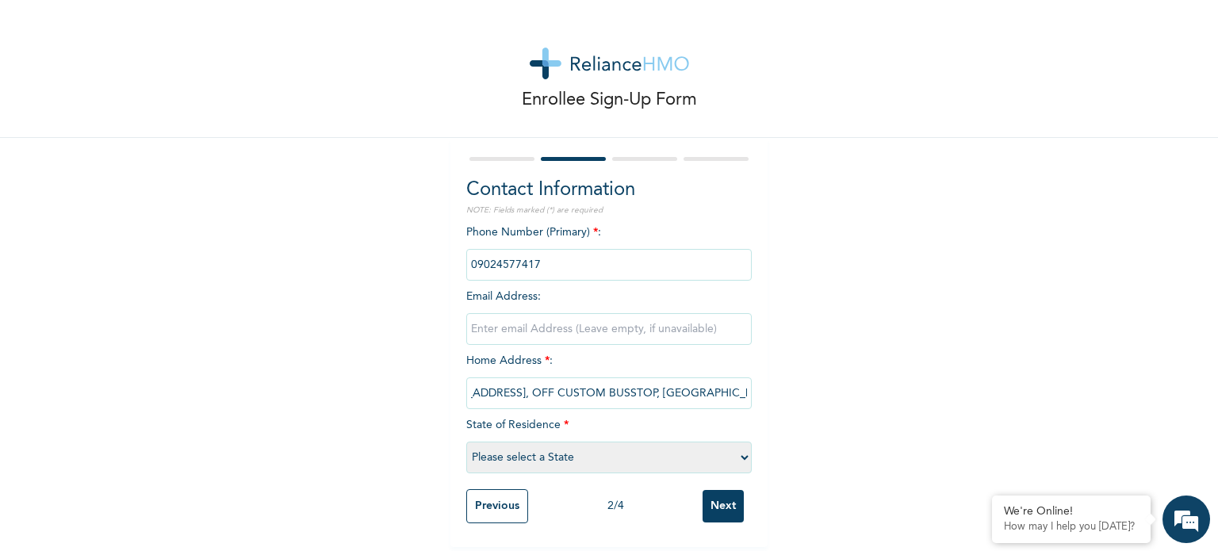
type input "28, KWARU STREET, OFF CUSTOM BUSSTOP, IKOTUN , LAGOS"
click at [580, 447] on select "Please select a State [PERSON_NAME] (FCT) [PERSON_NAME] Ibom [GEOGRAPHIC_DATA] …" at bounding box center [609, 458] width 286 height 32
select select "25"
click at [466, 442] on select "Please select a State [PERSON_NAME] (FCT) [PERSON_NAME] Ibom [GEOGRAPHIC_DATA] …" at bounding box center [609, 458] width 286 height 32
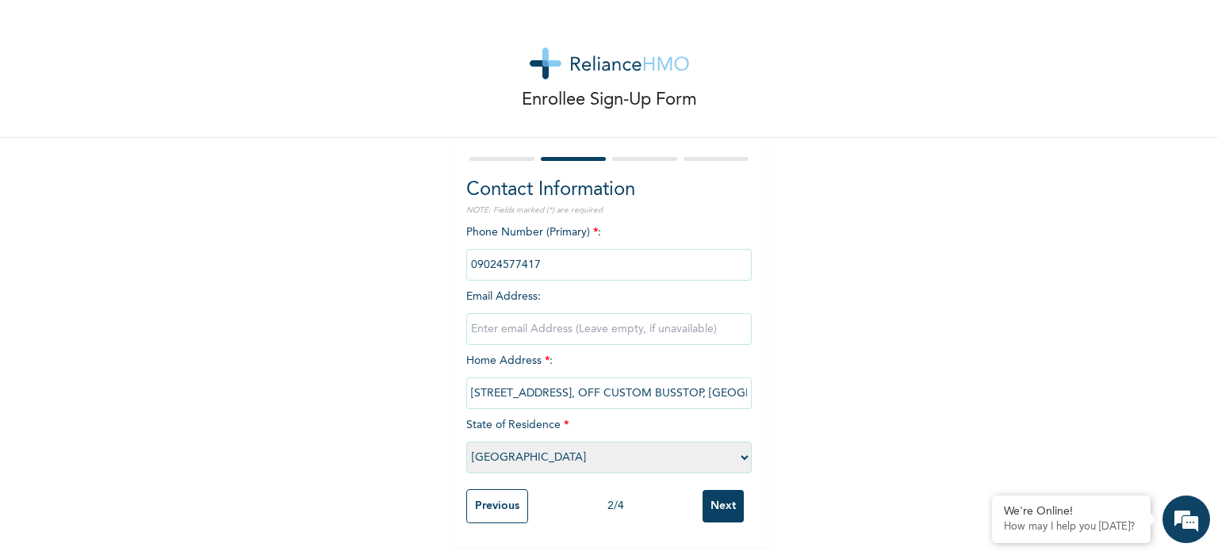
click at [730, 504] on input "Next" at bounding box center [723, 506] width 41 height 33
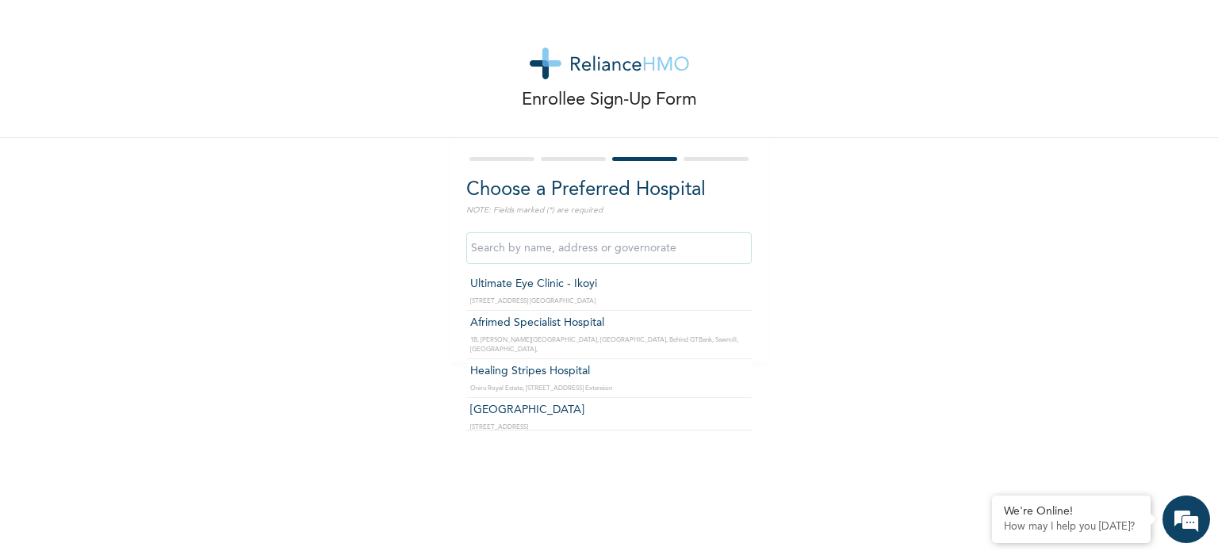
click at [611, 262] on input "text" at bounding box center [609, 248] width 286 height 32
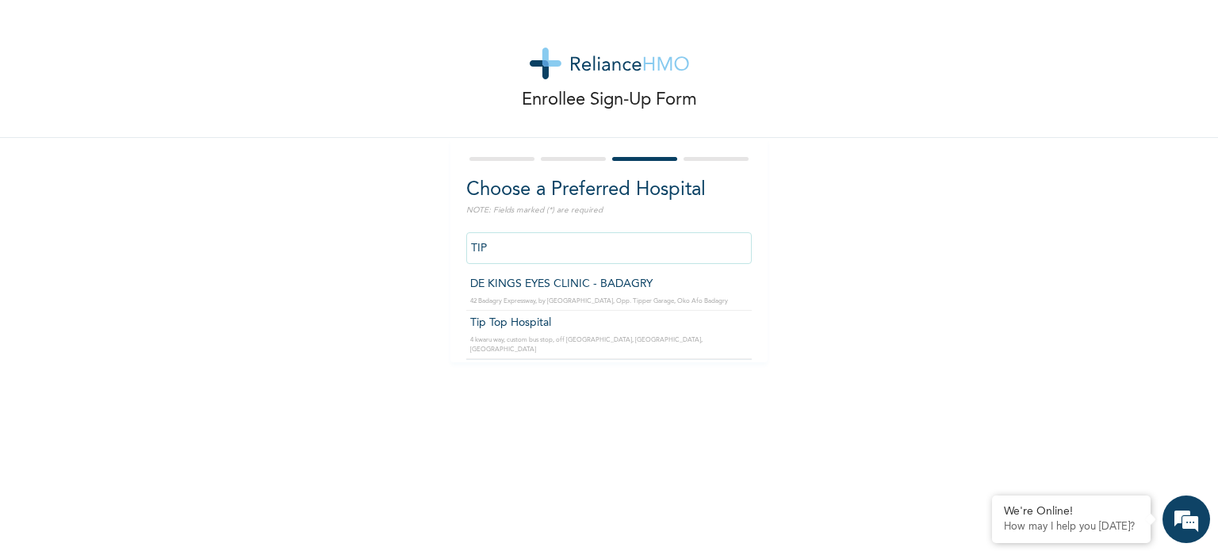
type input "Tip Top Hospital"
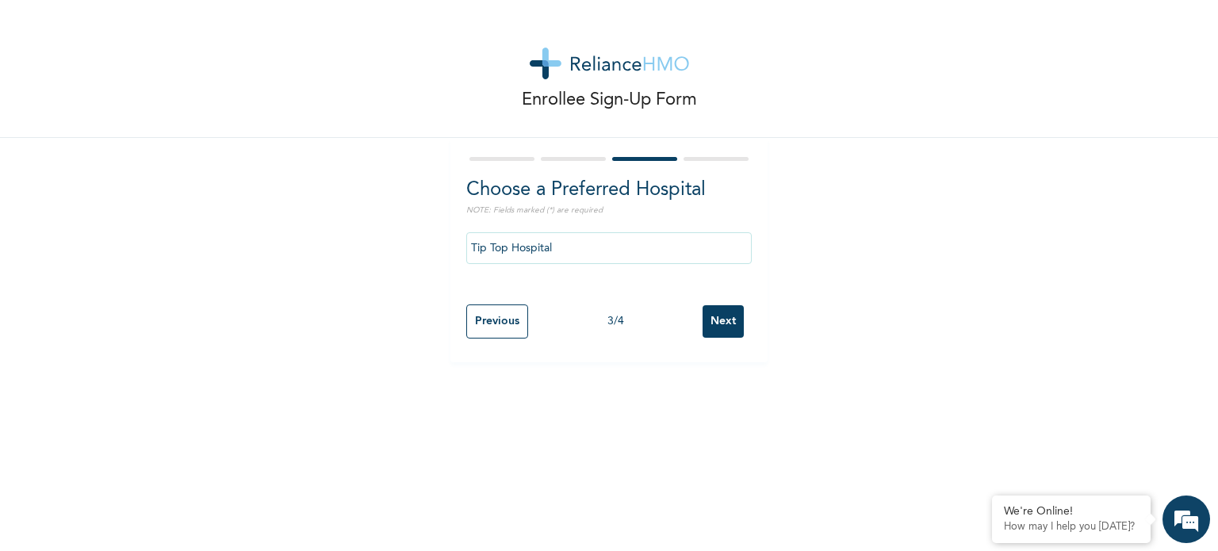
click at [724, 321] on input "Next" at bounding box center [723, 321] width 41 height 33
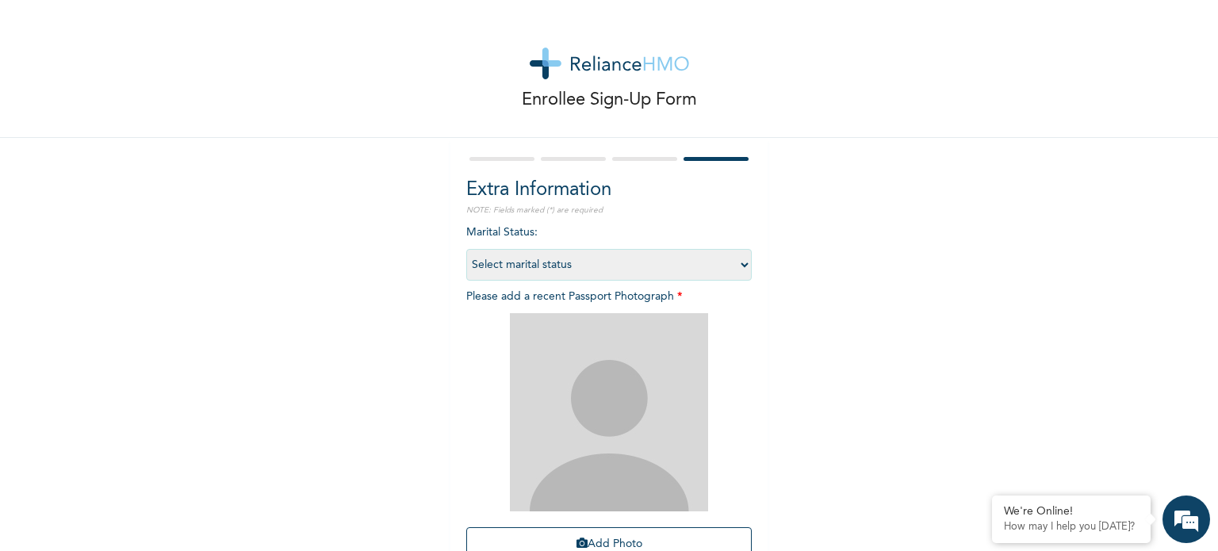
scroll to position [143, 0]
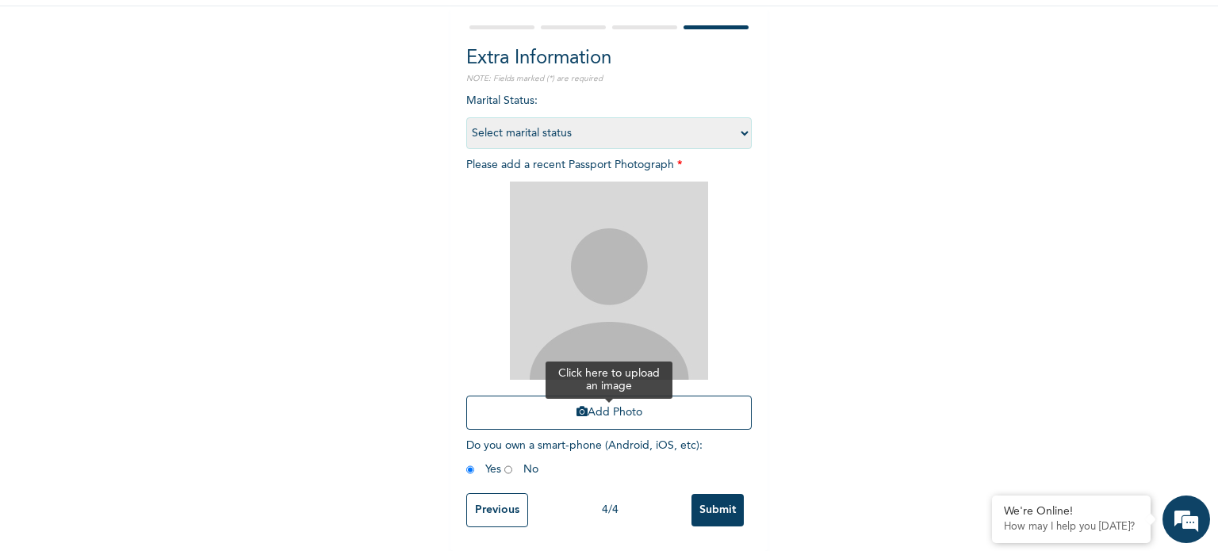
click at [577, 406] on icon "button" at bounding box center [582, 411] width 11 height 11
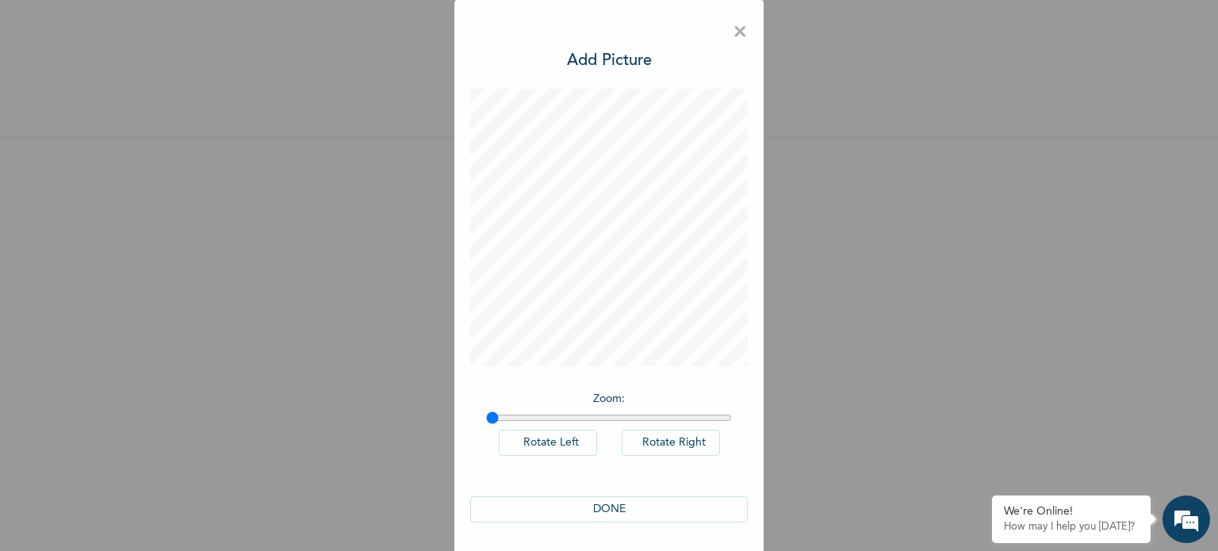
click at [609, 503] on button "DONE" at bounding box center [609, 510] width 278 height 26
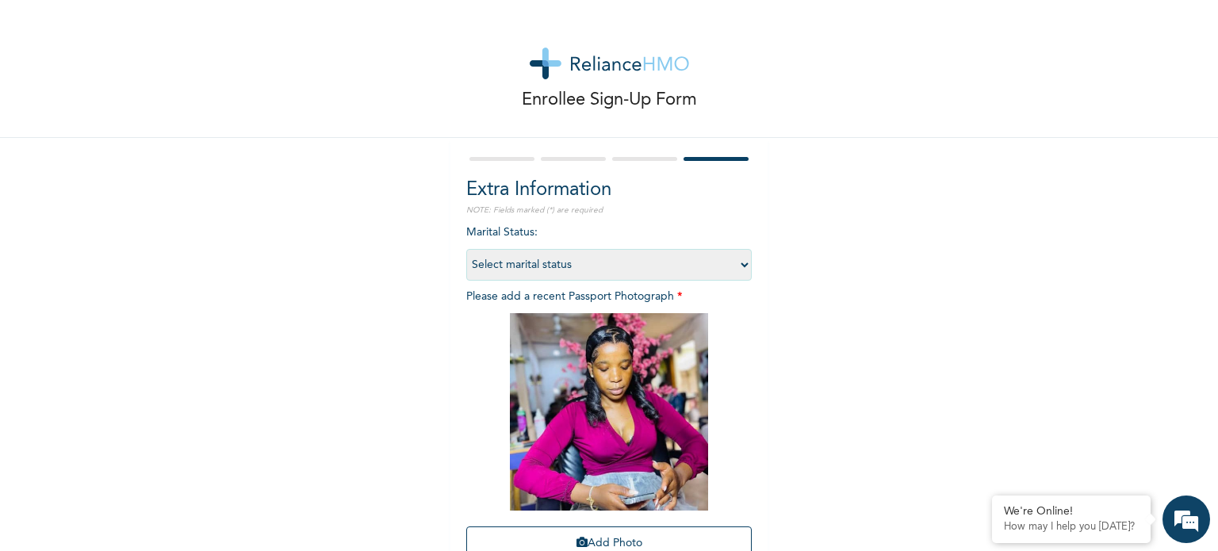
click at [692, 263] on select "Select marital status Single Married Divorced Widow/Widower" at bounding box center [609, 265] width 286 height 32
select select "2"
click at [466, 249] on select "Select marital status Single Married Divorced Widow/Widower" at bounding box center [609, 265] width 286 height 32
click at [900, 335] on div "Enrollee Sign-Up Form Extra Information NOTE: Fields marked (*) are required Ma…" at bounding box center [609, 341] width 1218 height 682
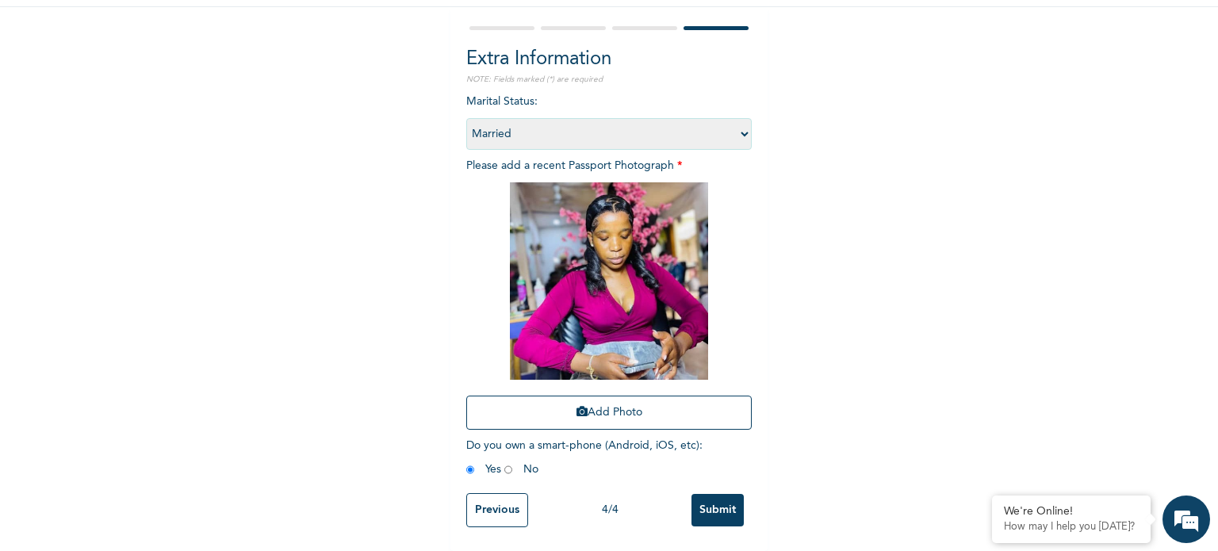
scroll to position [142, 0]
click at [712, 498] on input "Submit" at bounding box center [718, 510] width 52 height 33
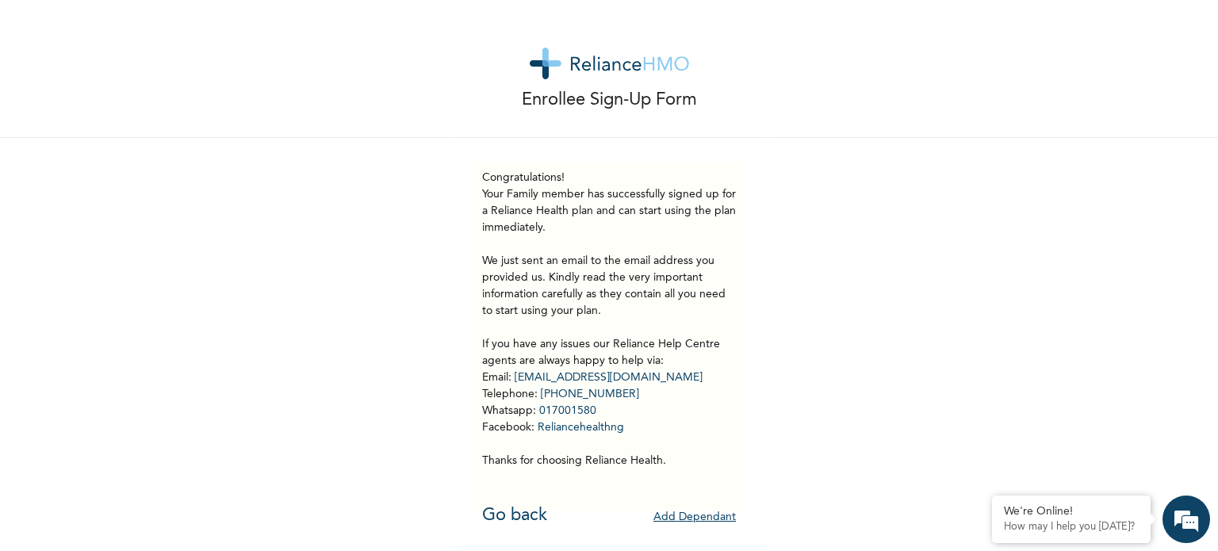
click at [683, 516] on button "Add Dependant" at bounding box center [695, 517] width 82 height 25
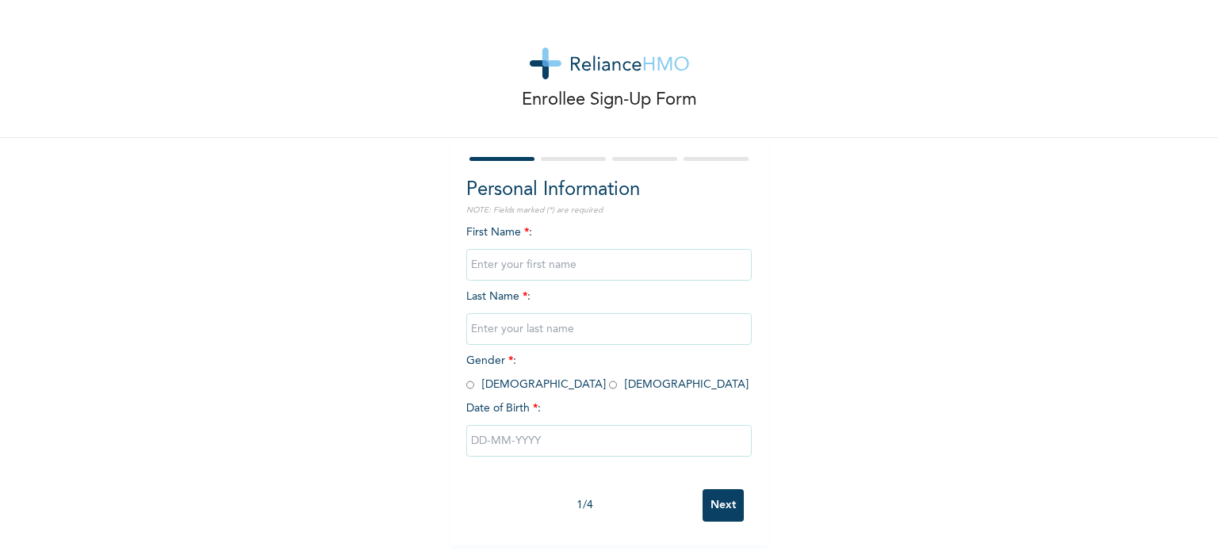
click at [517, 261] on input "text" at bounding box center [609, 265] width 286 height 32
type input "ADIRA"
click at [498, 330] on input "text" at bounding box center [609, 329] width 286 height 32
type input "ADEWALE"
click at [609, 386] on input "radio" at bounding box center [613, 385] width 8 height 15
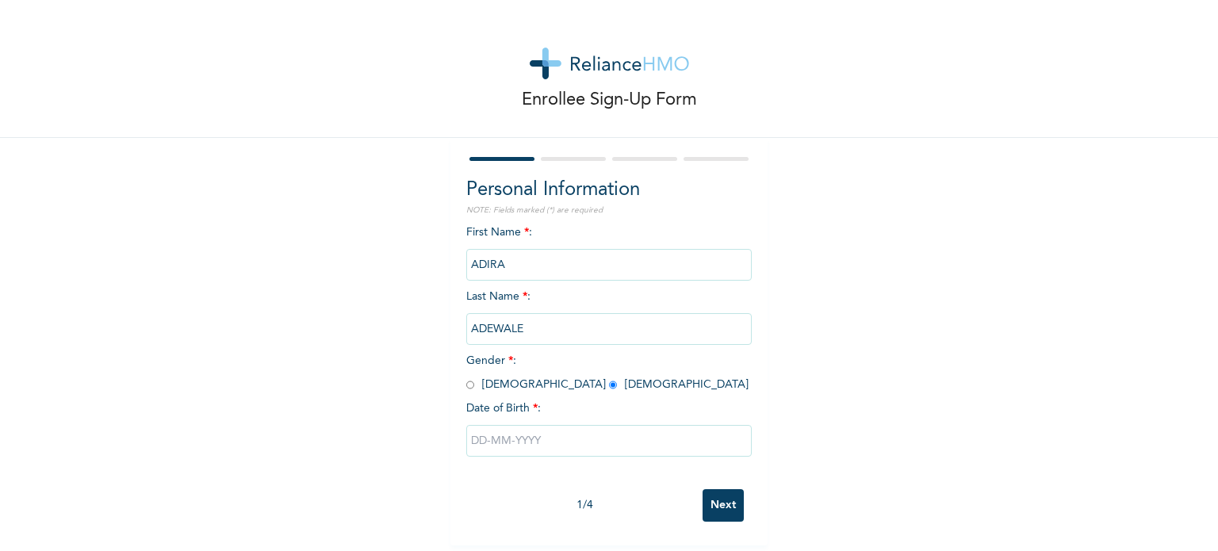
radio input "true"
click at [507, 440] on input "text" at bounding box center [609, 441] width 286 height 32
select select "9"
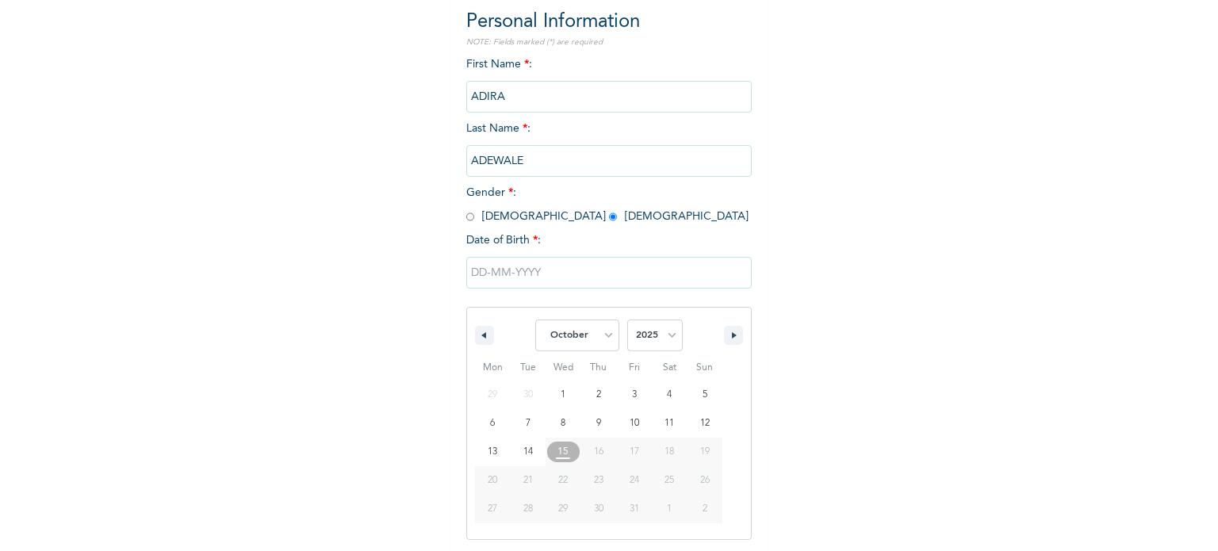
scroll to position [169, 0]
click at [660, 330] on select "2025 2024 2023 2022 2021 2020 2019 2018 2017 2016 2015 2014 2013 2012 2011 2010…" at bounding box center [655, 335] width 56 height 32
select select "2024"
click at [627, 319] on select "2025 2024 2023 2022 2021 2020 2019 2018 2017 2016 2015 2014 2013 2012 2011 2010…" at bounding box center [655, 335] width 56 height 32
click at [596, 329] on select "January February March April May June July August September October November De…" at bounding box center [577, 335] width 84 height 32
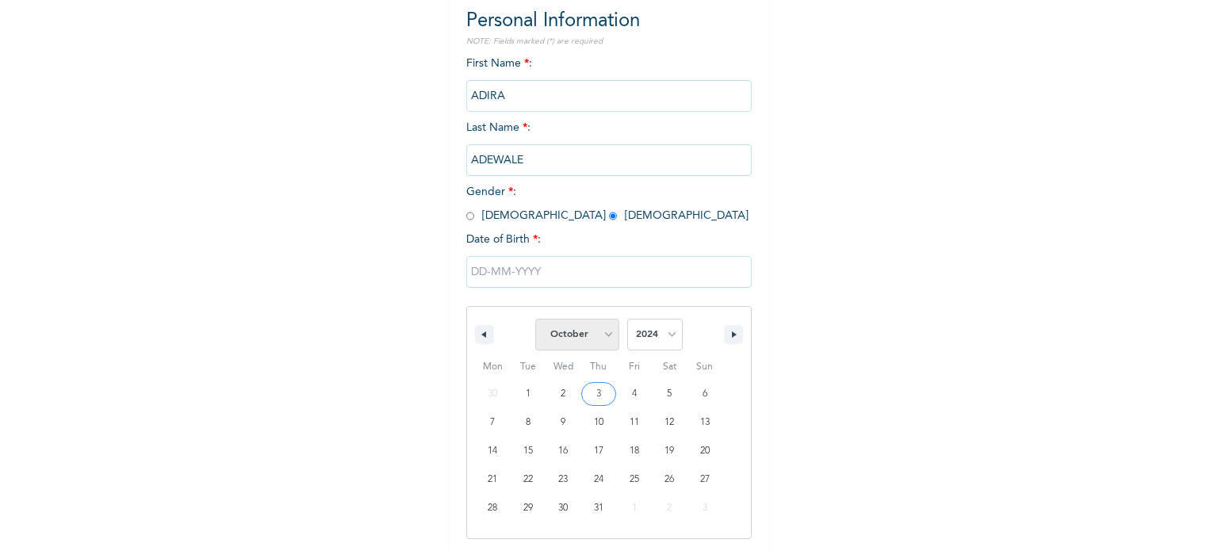
select select "0"
click at [535, 319] on select "January February March April May June July August September October November De…" at bounding box center [577, 335] width 84 height 32
type input "01/20/2024"
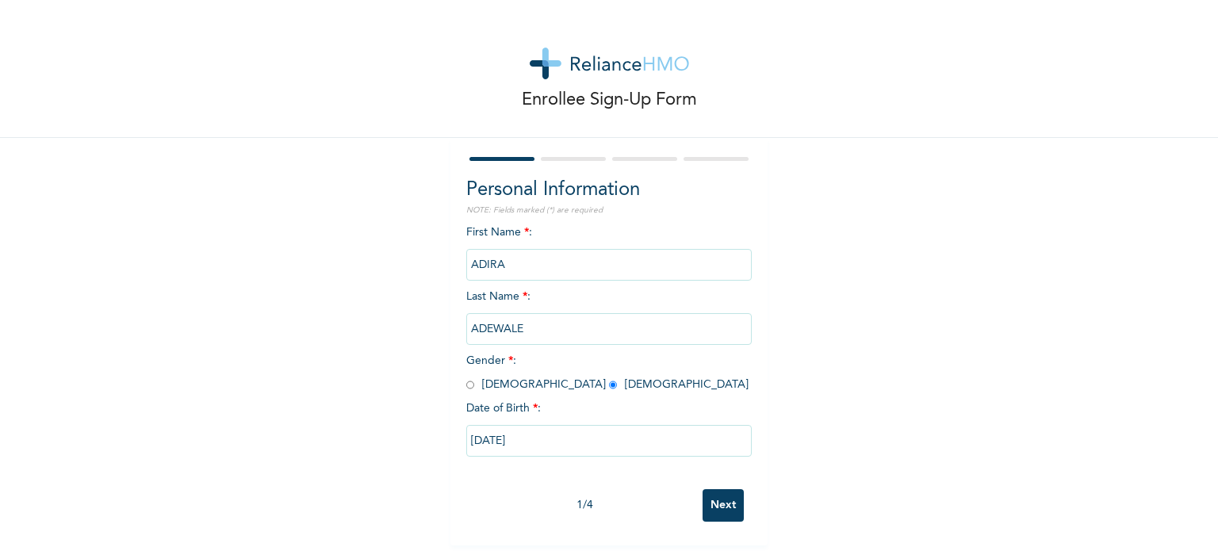
scroll to position [6, 0]
click at [631, 440] on input "01/20/2024" at bounding box center [609, 441] width 286 height 32
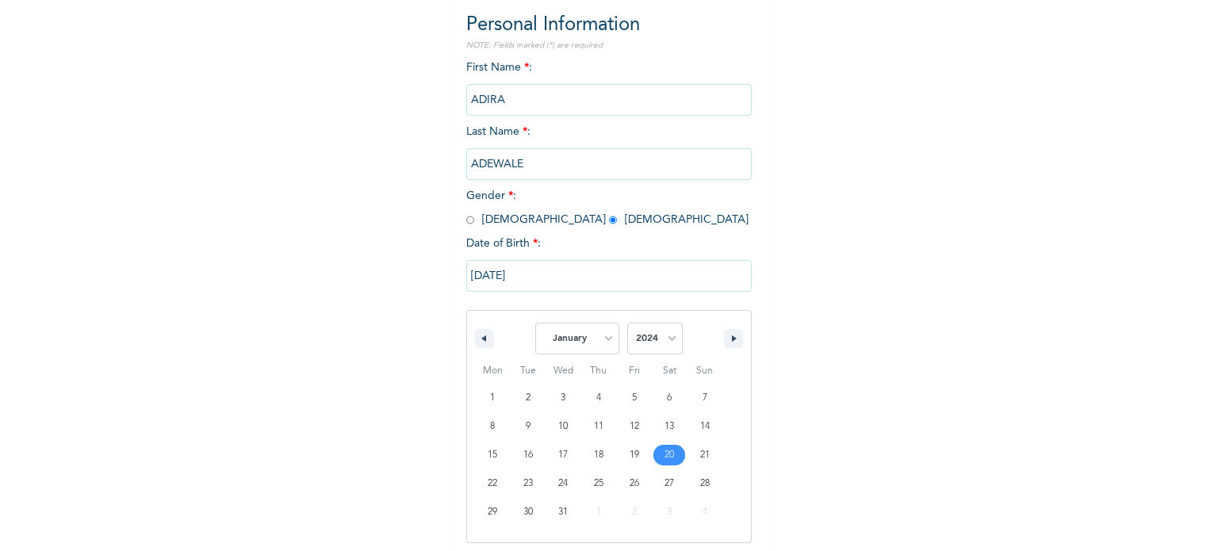
scroll to position [169, 0]
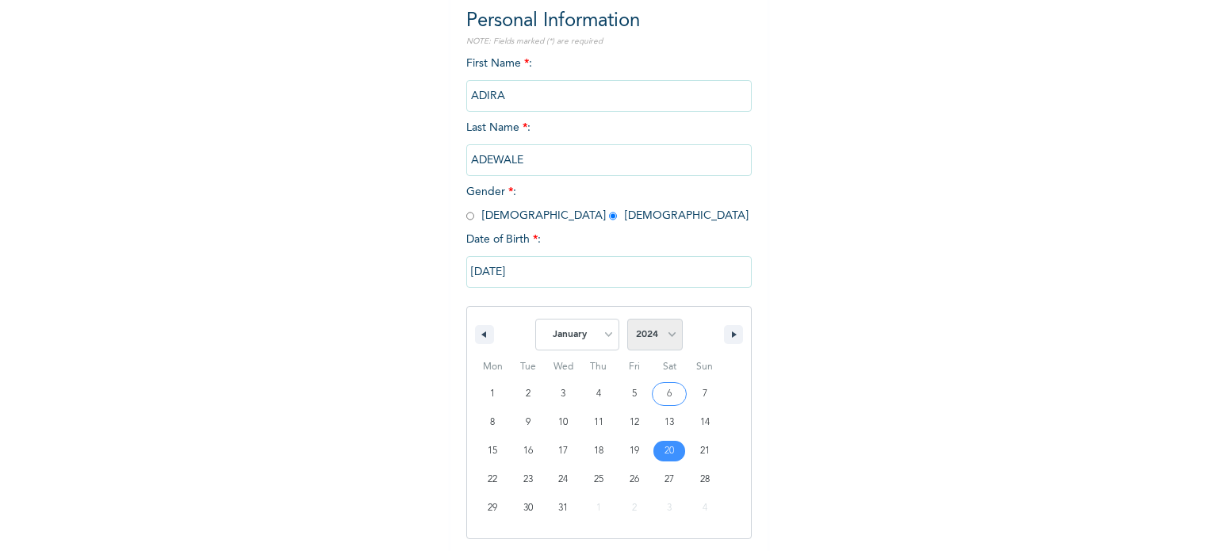
click at [667, 339] on select "2025 2024 2023 2022 2021 2020 2019 2018 2017 2016 2015 2014 2013 2012 2011 2010…" at bounding box center [655, 335] width 56 height 32
click at [627, 319] on select "2025 2024 2023 2022 2021 2020 2019 2018 2017 2016 2015 2014 2013 2012 2011 2010…" at bounding box center [655, 335] width 56 height 32
click at [662, 339] on select "2025 2024 2023 2022 2021 2020 2019 2018 2017 2016 2015 2014 2013 2012 2011 2010…" at bounding box center [655, 335] width 56 height 32
select select "2024"
click at [627, 319] on select "2025 2024 2023 2022 2021 2020 2019 2018 2017 2016 2015 2014 2013 2012 2011 2010…" at bounding box center [655, 335] width 56 height 32
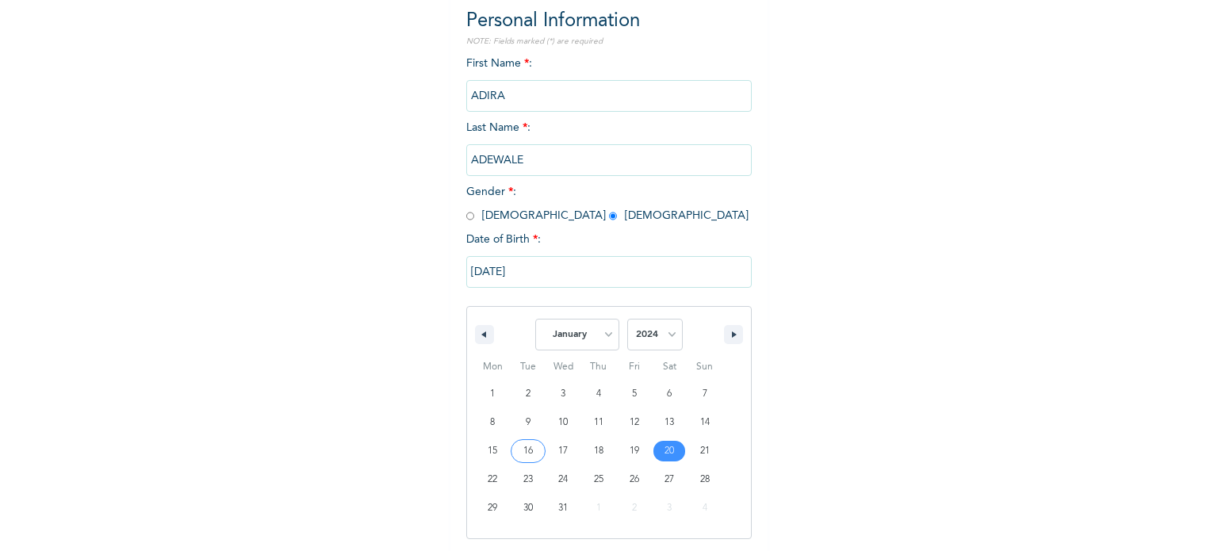
type input "01/16/2024"
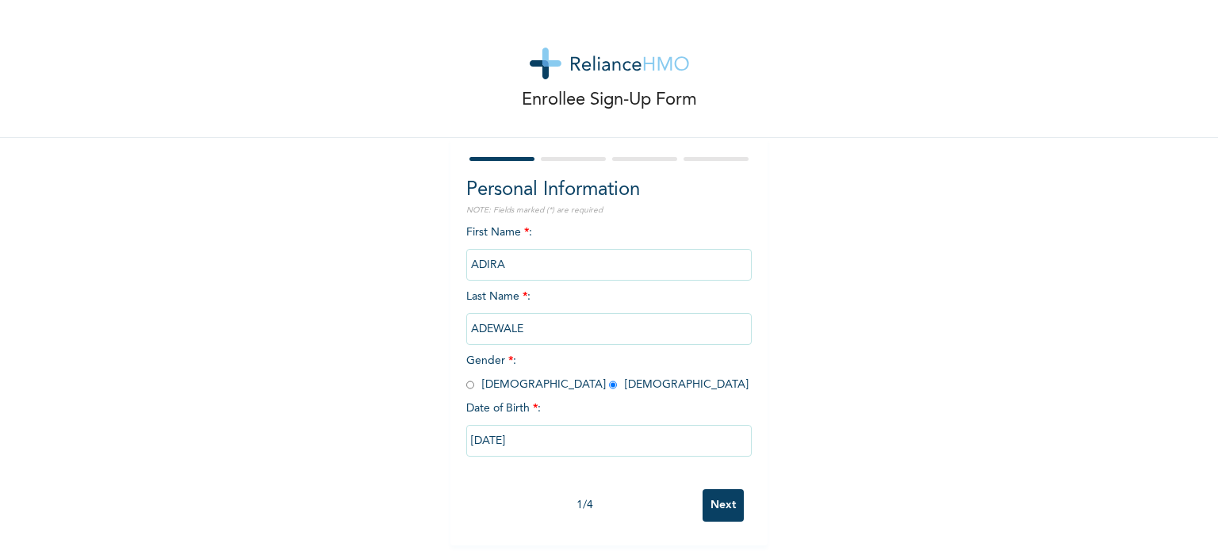
click at [712, 499] on input "Next" at bounding box center [723, 505] width 41 height 33
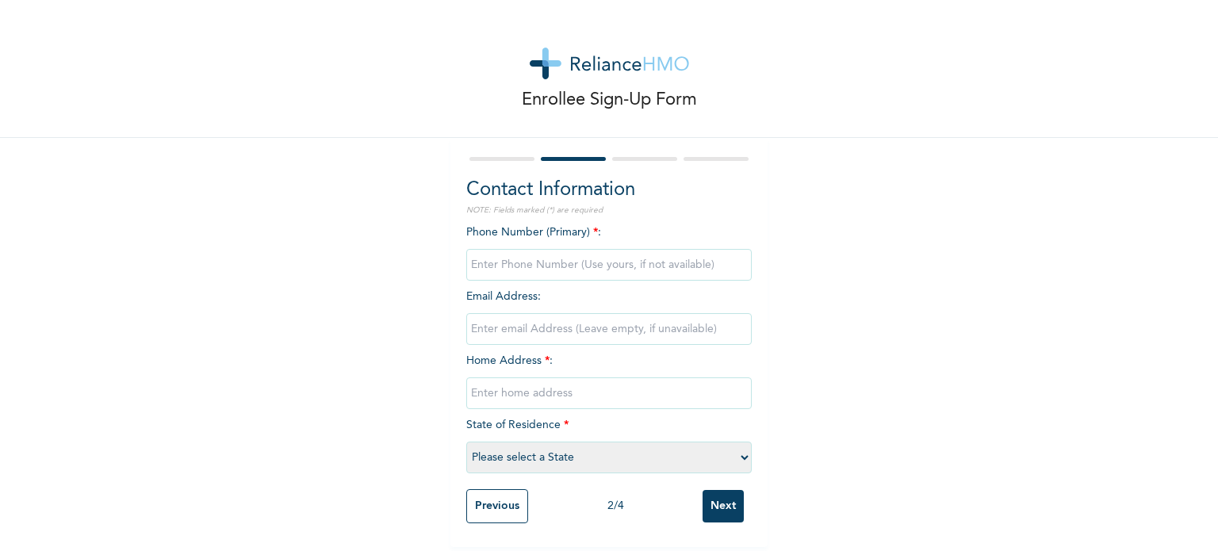
click at [544, 255] on input "phone" at bounding box center [609, 265] width 286 height 32
type input "08061647798"
click at [484, 389] on input "text" at bounding box center [609, 394] width 286 height 32
type input "28,KWARU STREET"
click at [532, 456] on select "Please select a State [PERSON_NAME] (FCT) [PERSON_NAME] Ibom [GEOGRAPHIC_DATA] …" at bounding box center [609, 458] width 286 height 32
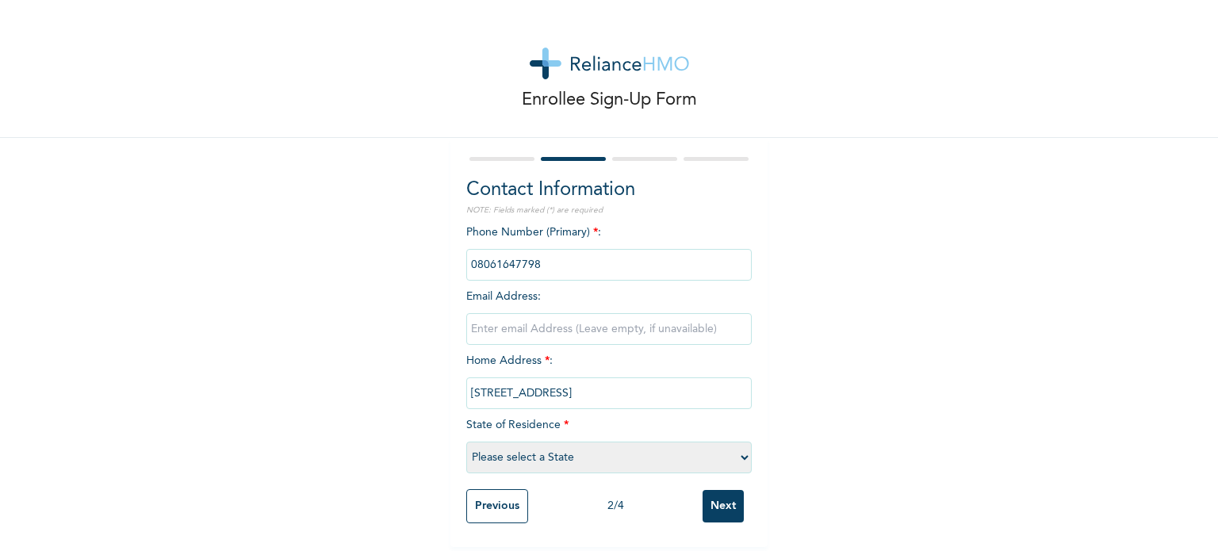
select select "25"
click at [466, 442] on select "Please select a State [PERSON_NAME] (FCT) [PERSON_NAME] Ibom [GEOGRAPHIC_DATA] …" at bounding box center [609, 458] width 286 height 32
click at [719, 501] on input "Next" at bounding box center [723, 506] width 41 height 33
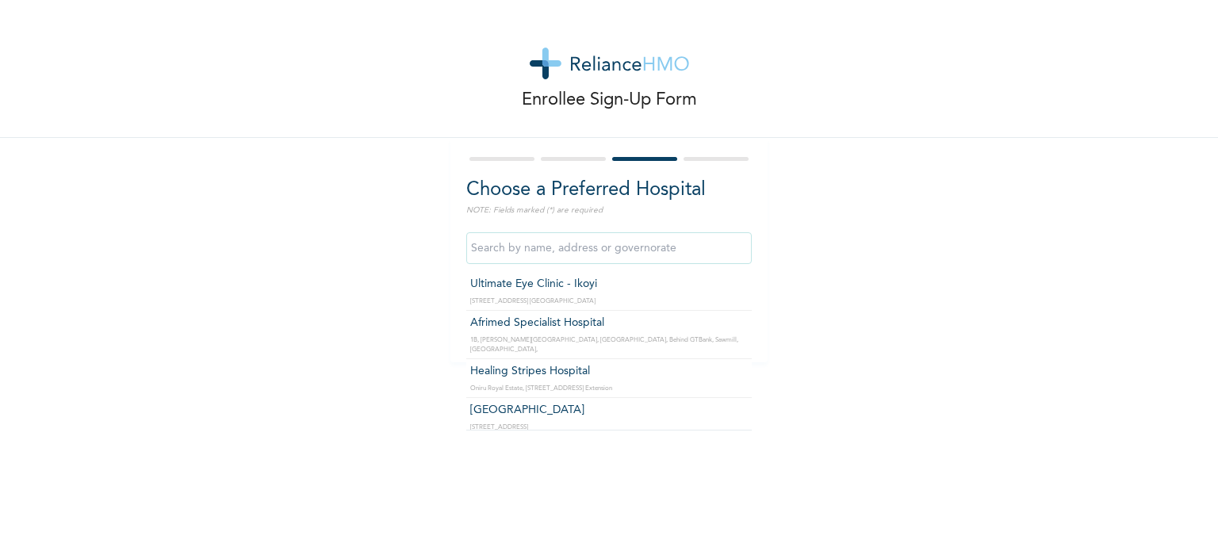
click at [630, 247] on input "text" at bounding box center [609, 248] width 286 height 32
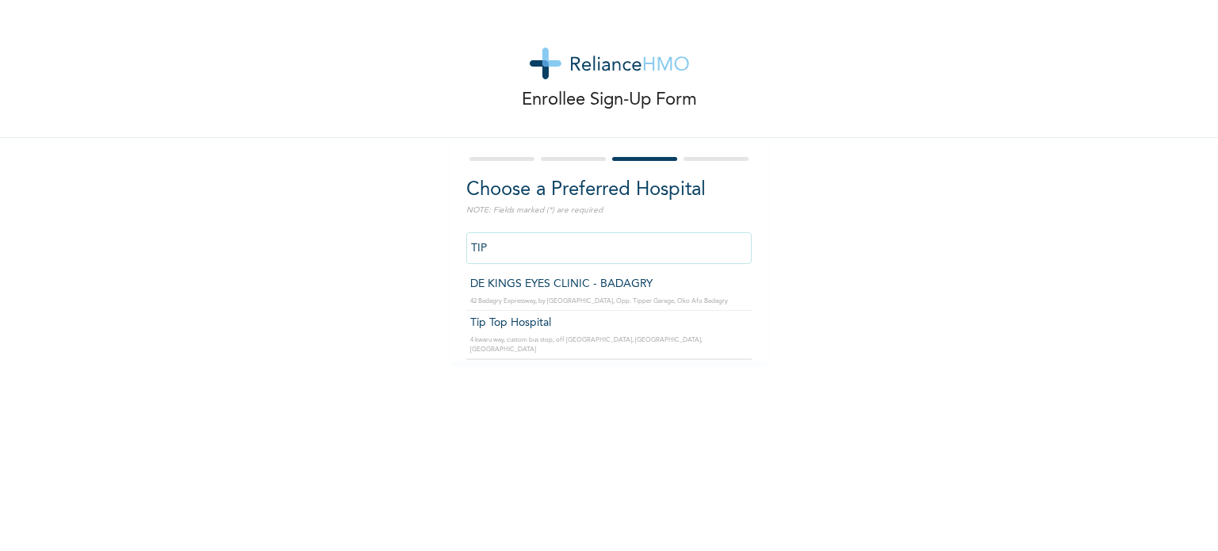
type input "Tip Top Hospital"
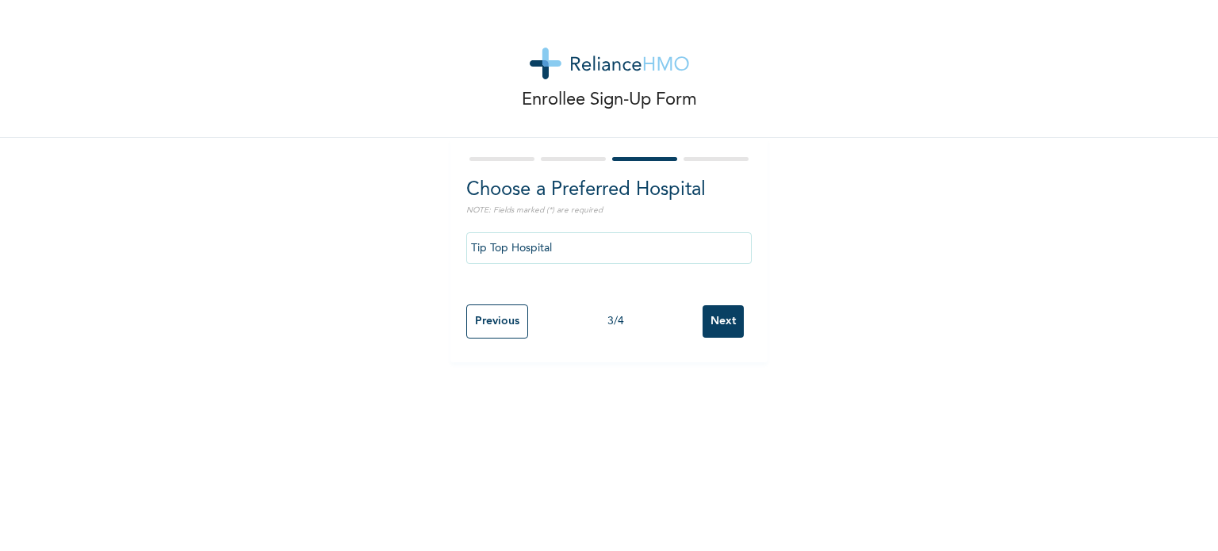
click at [723, 323] on input "Next" at bounding box center [723, 321] width 41 height 33
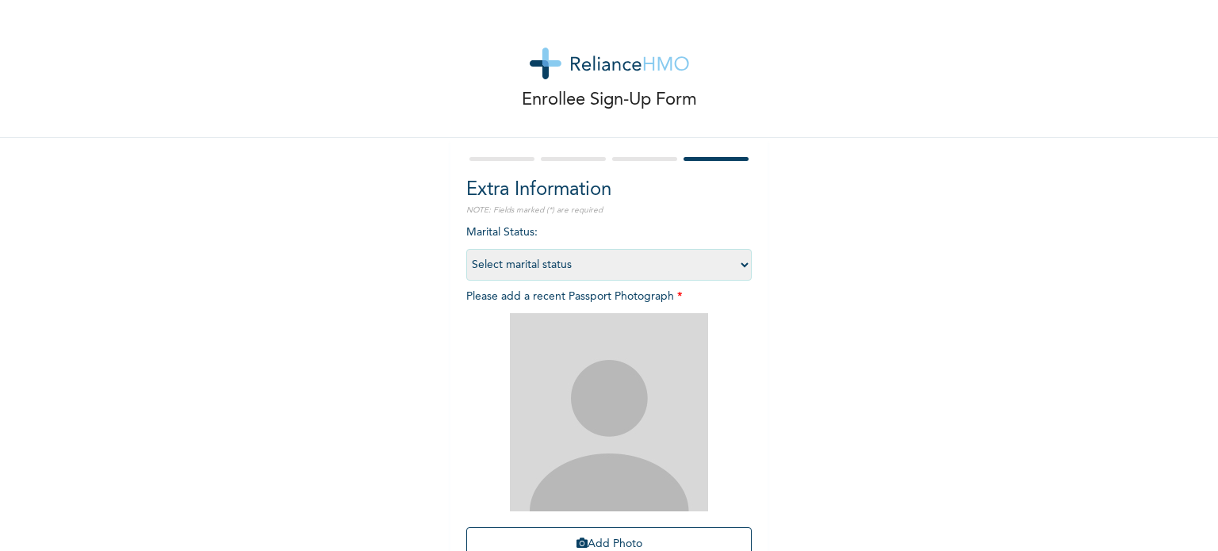
click at [674, 263] on select "Select marital status Single Married Divorced Widow/Widower" at bounding box center [609, 265] width 286 height 32
select select "1"
click at [466, 249] on select "Select marital status Single Married Divorced Widow/Widower" at bounding box center [609, 265] width 286 height 32
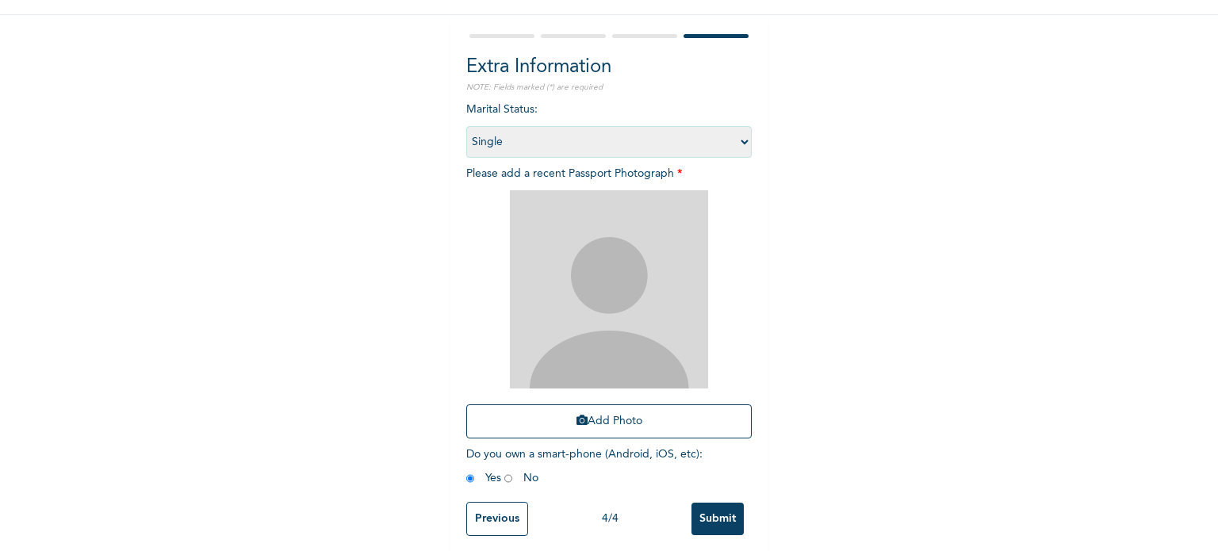
scroll to position [127, 0]
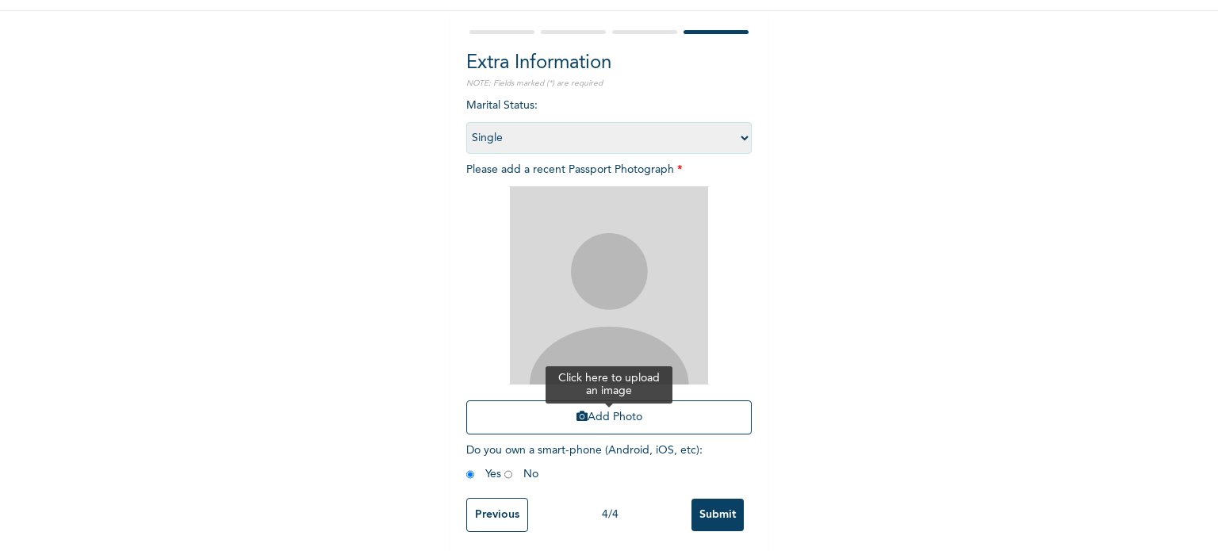
click at [600, 420] on button "Add Photo" at bounding box center [609, 418] width 286 height 34
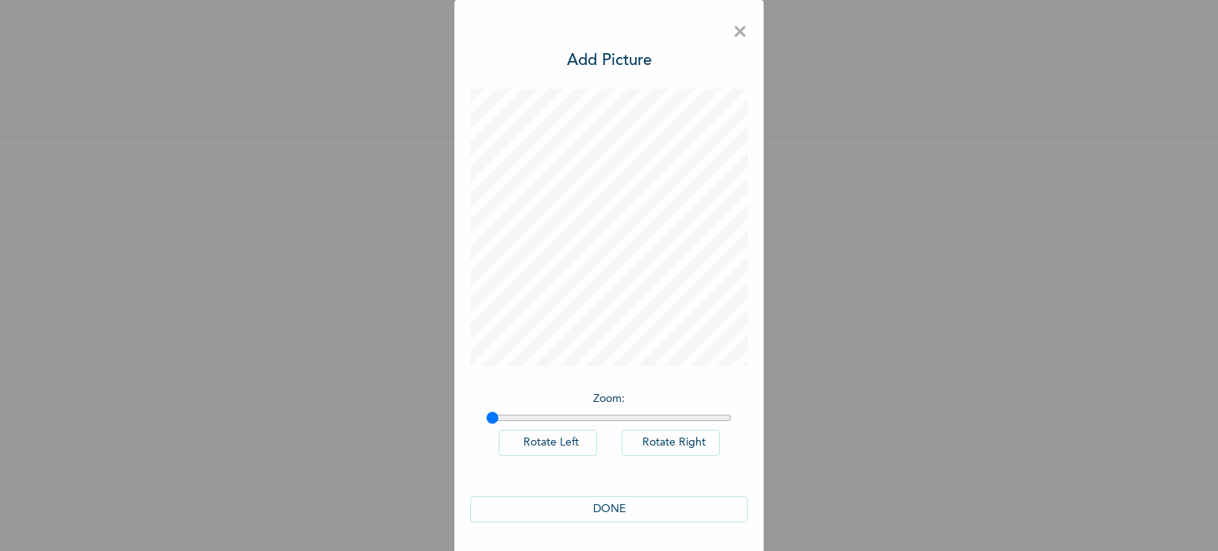
click at [599, 504] on button "DONE" at bounding box center [609, 510] width 278 height 26
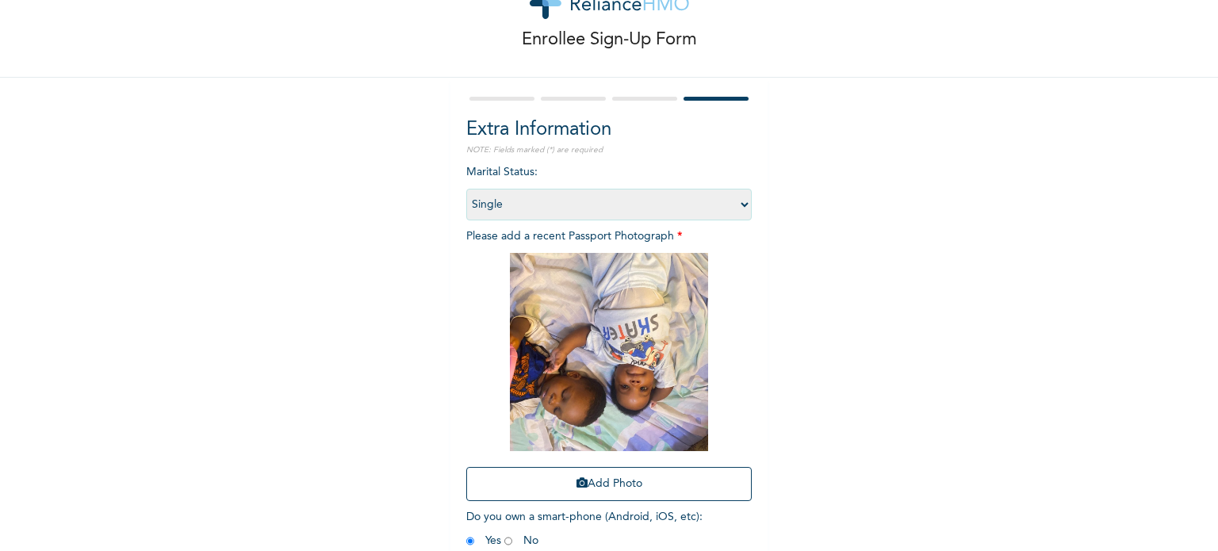
scroll to position [143, 0]
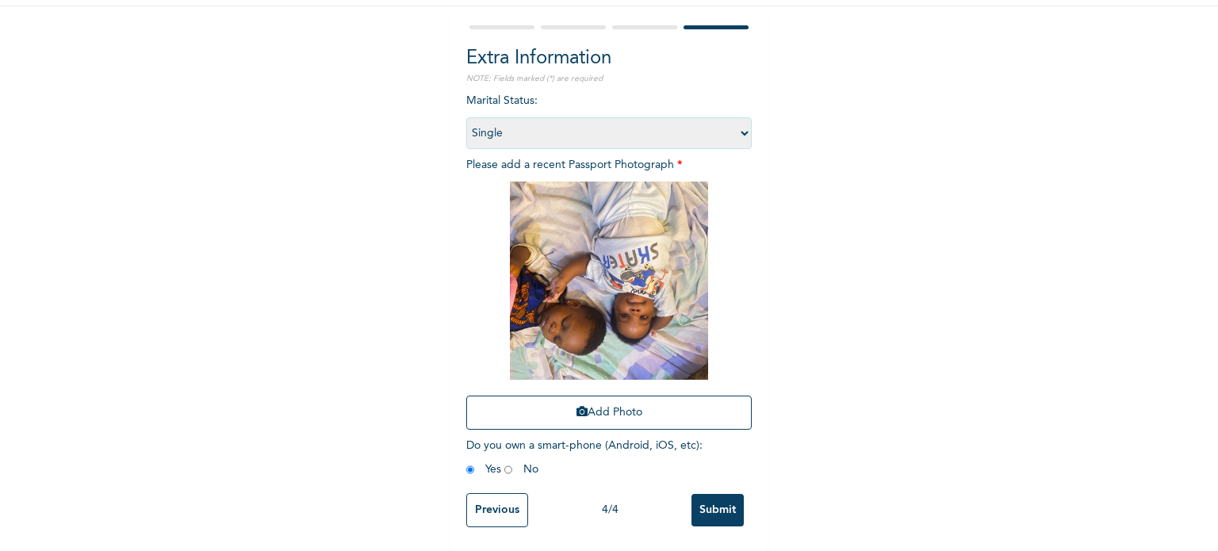
click at [722, 496] on input "Submit" at bounding box center [718, 510] width 52 height 33
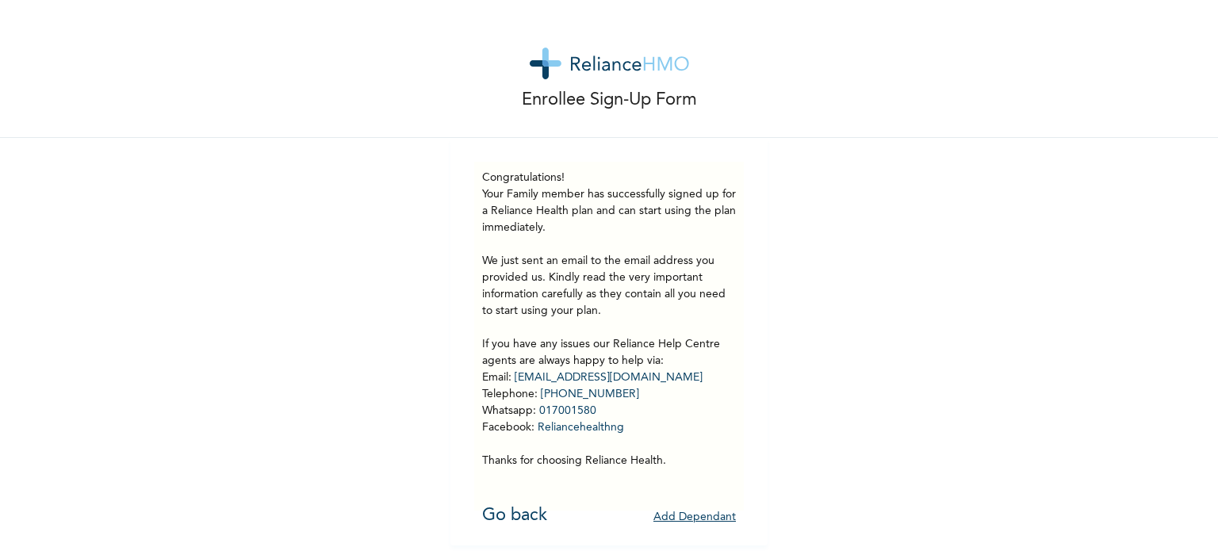
click at [697, 516] on button "Add Dependant" at bounding box center [695, 517] width 82 height 25
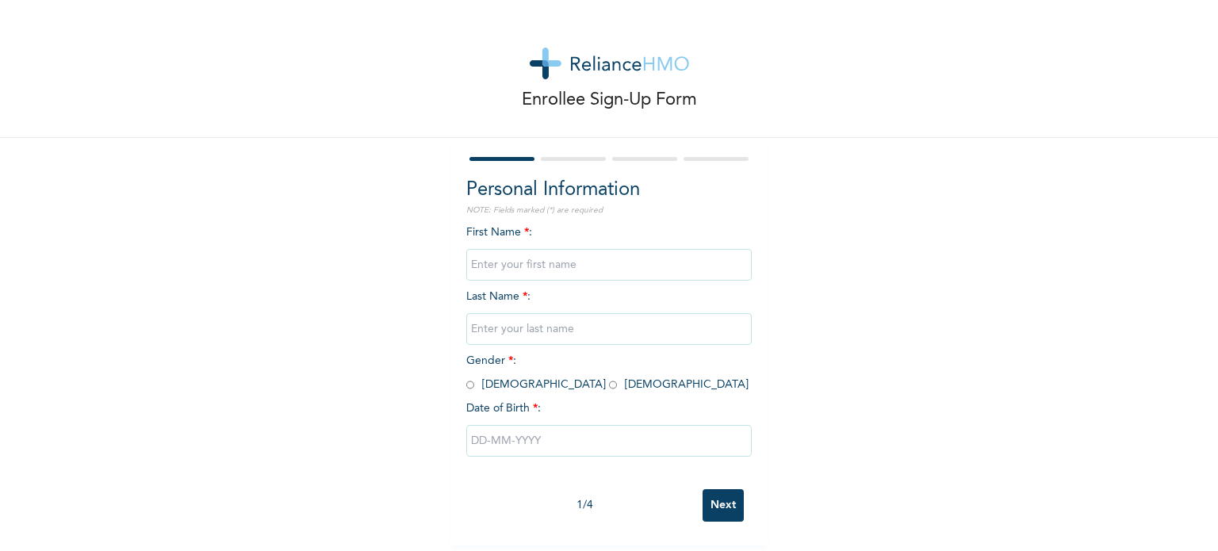
click at [598, 259] on input "text" at bounding box center [609, 265] width 286 height 32
type input "[PERSON_NAME]"
click at [512, 326] on input "text" at bounding box center [609, 329] width 286 height 32
type input "ADEWALE"
click at [466, 385] on input "radio" at bounding box center [470, 385] width 8 height 15
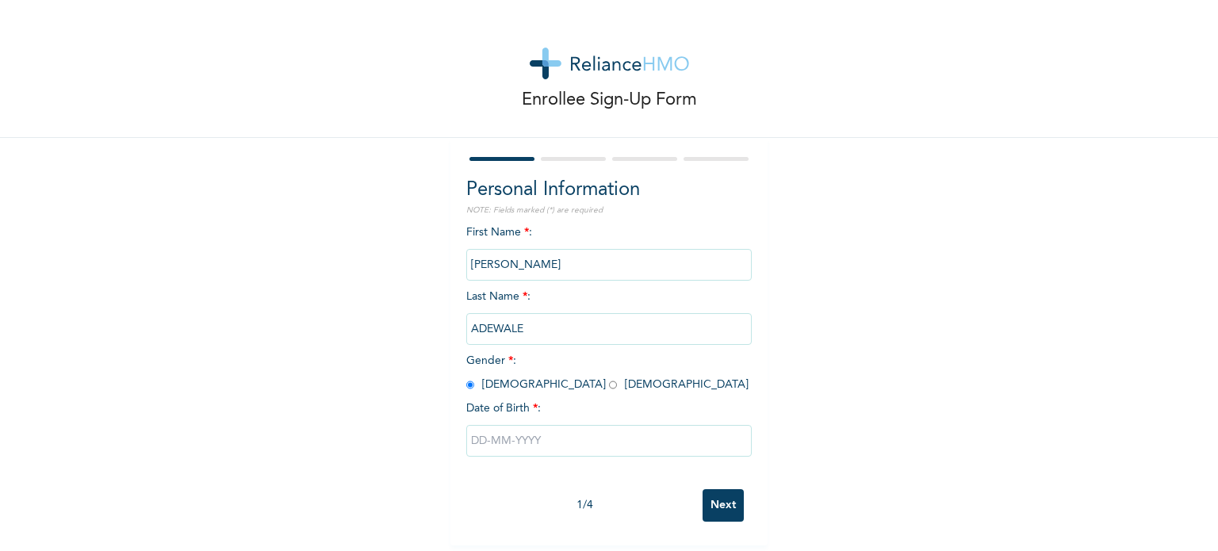
radio input "true"
click at [501, 445] on input "text" at bounding box center [609, 441] width 286 height 32
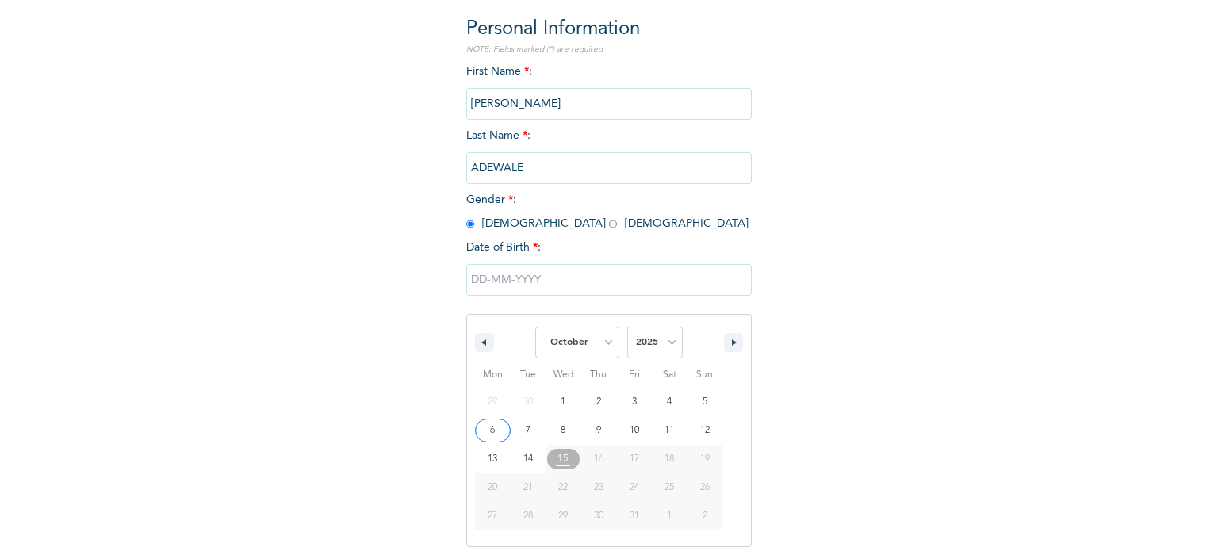
scroll to position [169, 0]
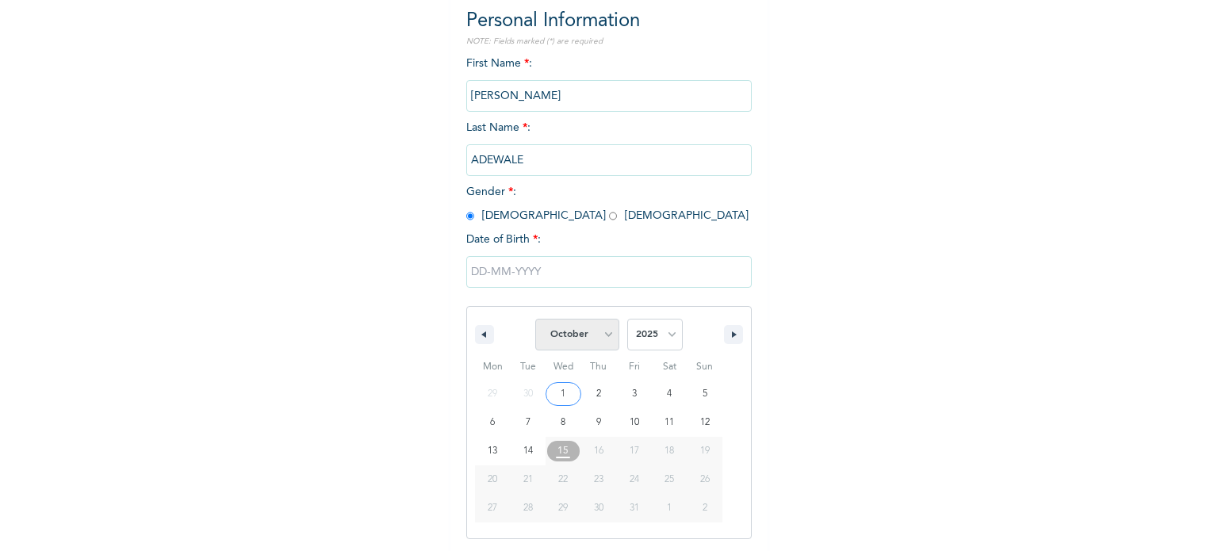
click at [604, 331] on select "January February March April May June July August September October November De…" at bounding box center [577, 335] width 84 height 32
select select "2"
click at [535, 319] on select "January February March April May June July August September October November De…" at bounding box center [577, 335] width 84 height 32
type input "[DATE]"
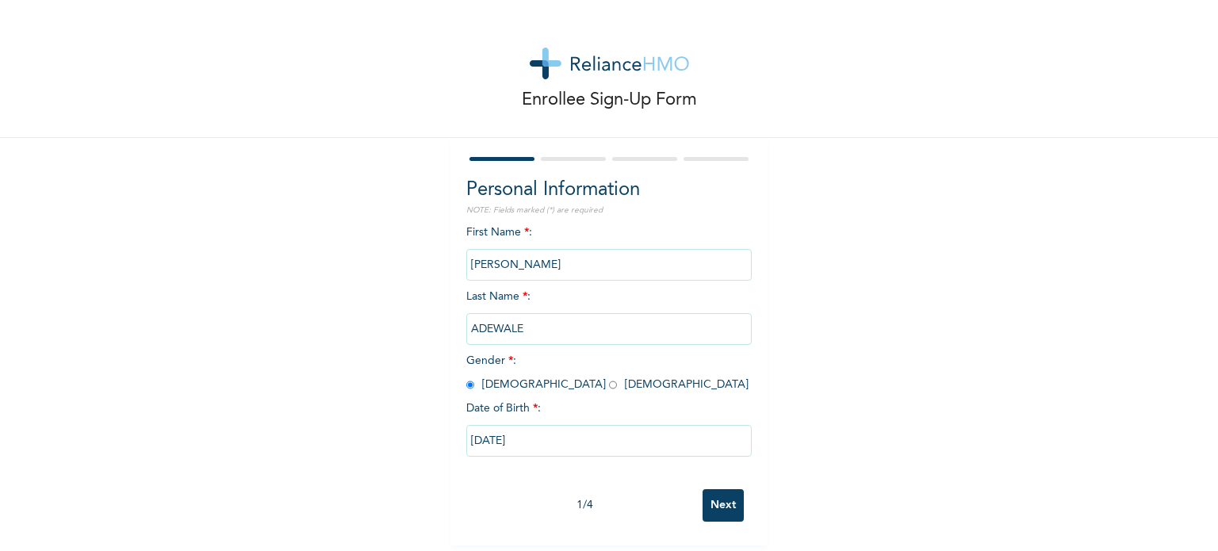
click at [721, 498] on input "Next" at bounding box center [723, 505] width 41 height 33
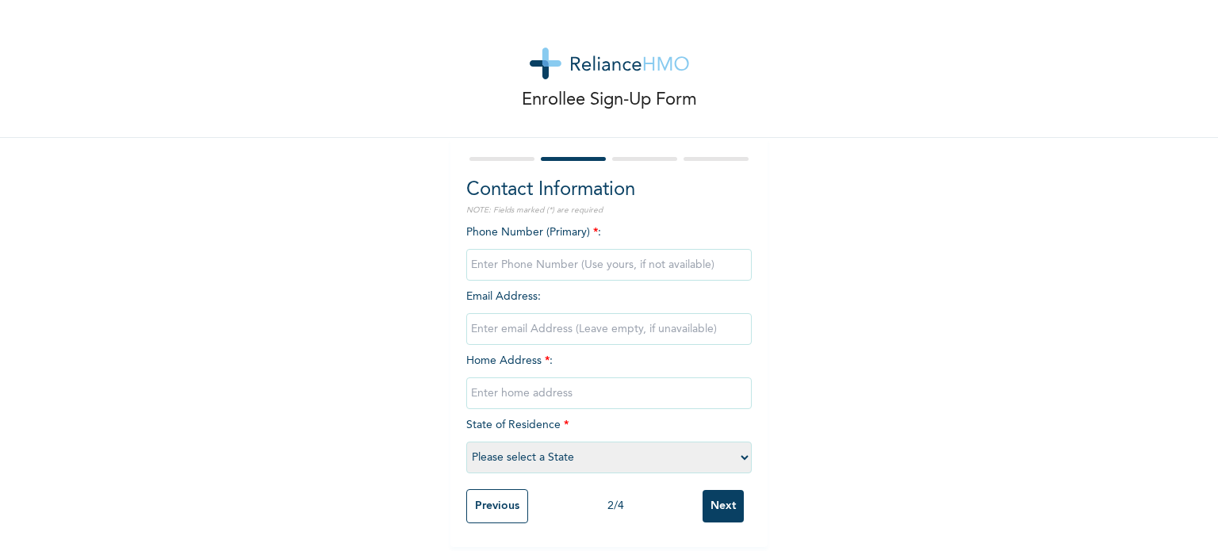
click at [524, 261] on input "phone" at bounding box center [609, 265] width 286 height 32
type input "08061647798"
click at [520, 389] on input "text" at bounding box center [609, 394] width 286 height 32
type input "28,KWARU"
click at [555, 447] on select "Please select a State [PERSON_NAME] (FCT) [PERSON_NAME] Ibom [GEOGRAPHIC_DATA] …" at bounding box center [609, 458] width 286 height 32
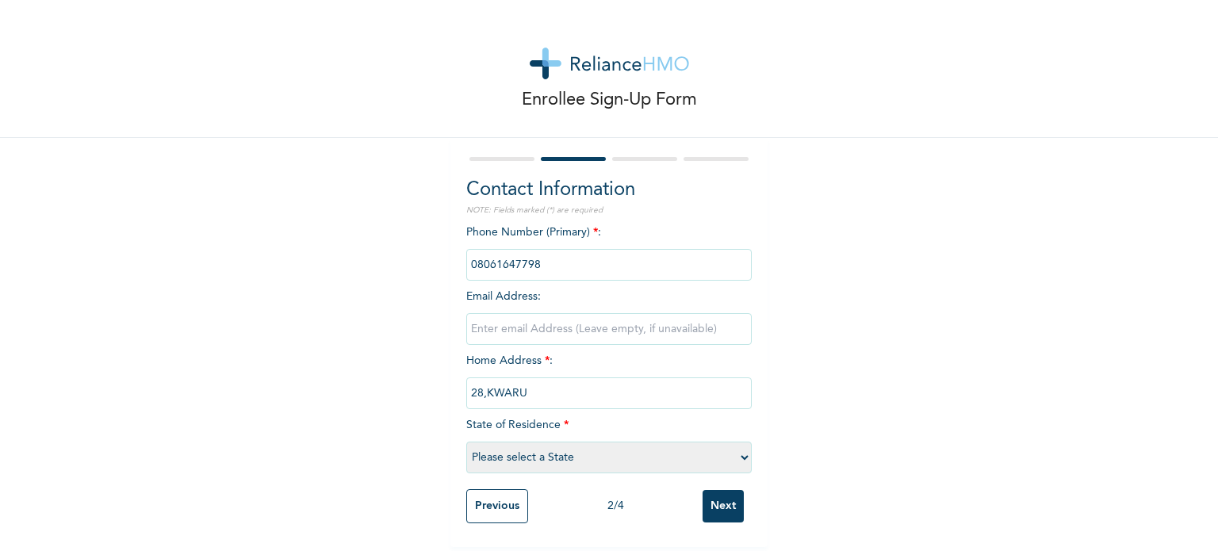
select select "25"
click at [466, 442] on select "Please select a State [PERSON_NAME] (FCT) [PERSON_NAME] Ibom [GEOGRAPHIC_DATA] …" at bounding box center [609, 458] width 286 height 32
click at [715, 501] on input "Next" at bounding box center [723, 506] width 41 height 33
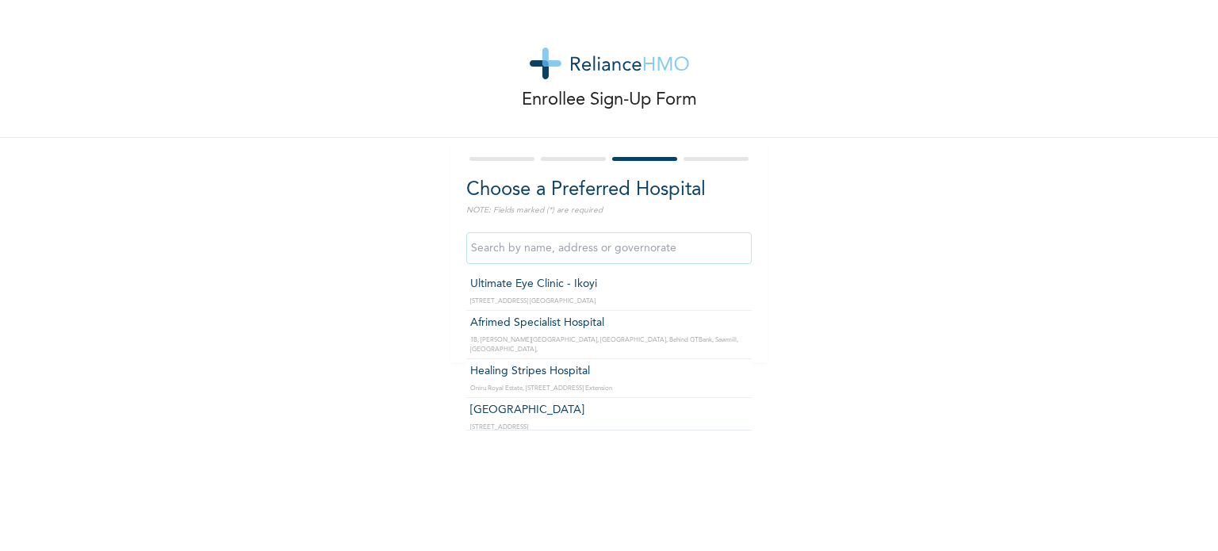
click at [587, 247] on input "text" at bounding box center [609, 248] width 286 height 32
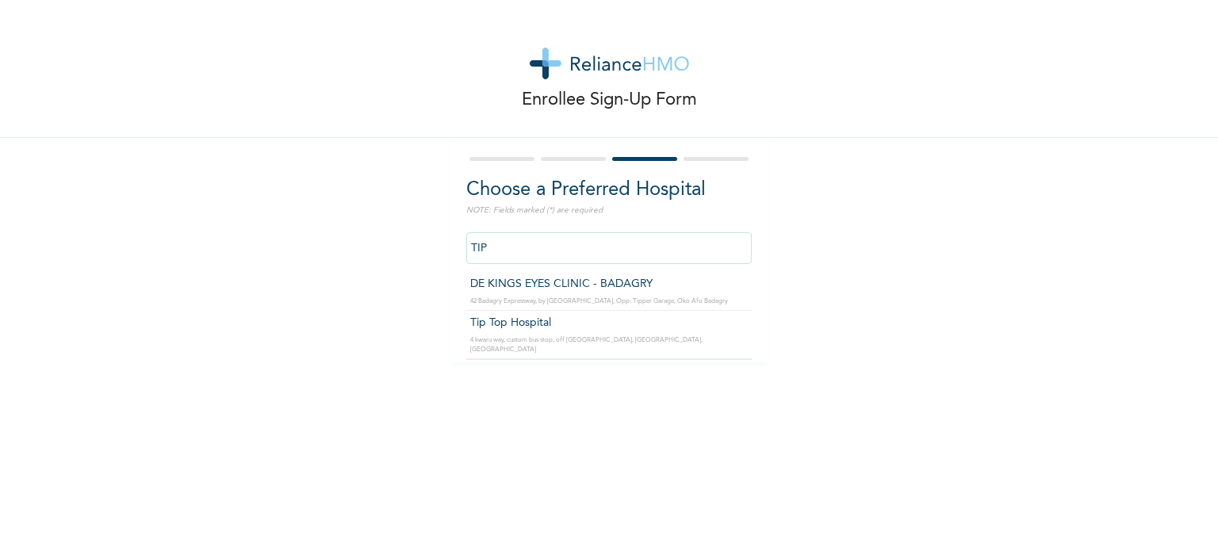
type input "Tip Top Hospital"
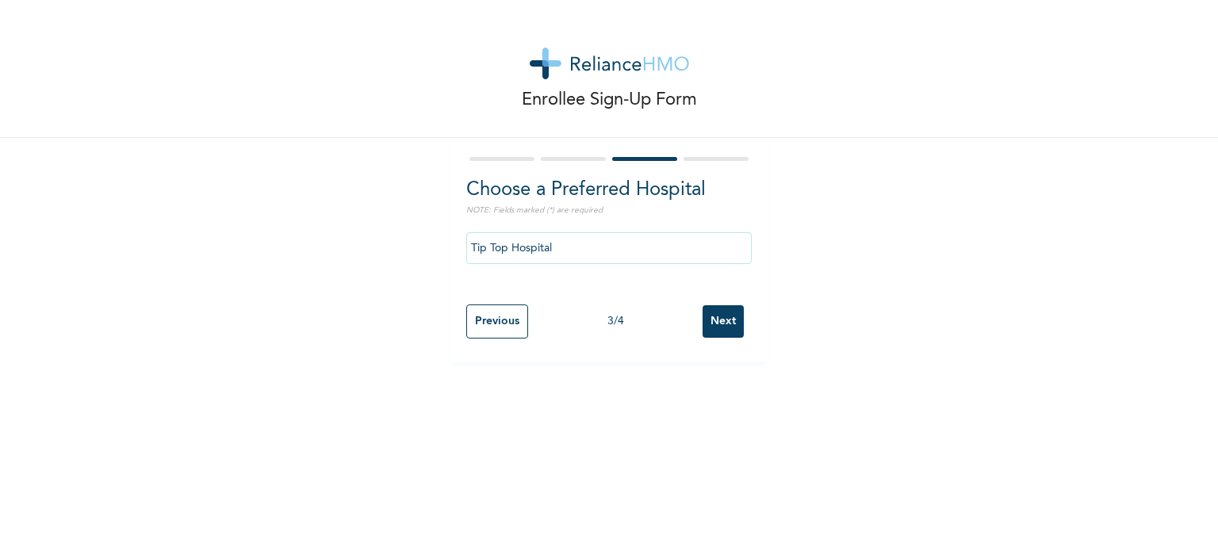
click at [719, 320] on input "Next" at bounding box center [723, 321] width 41 height 33
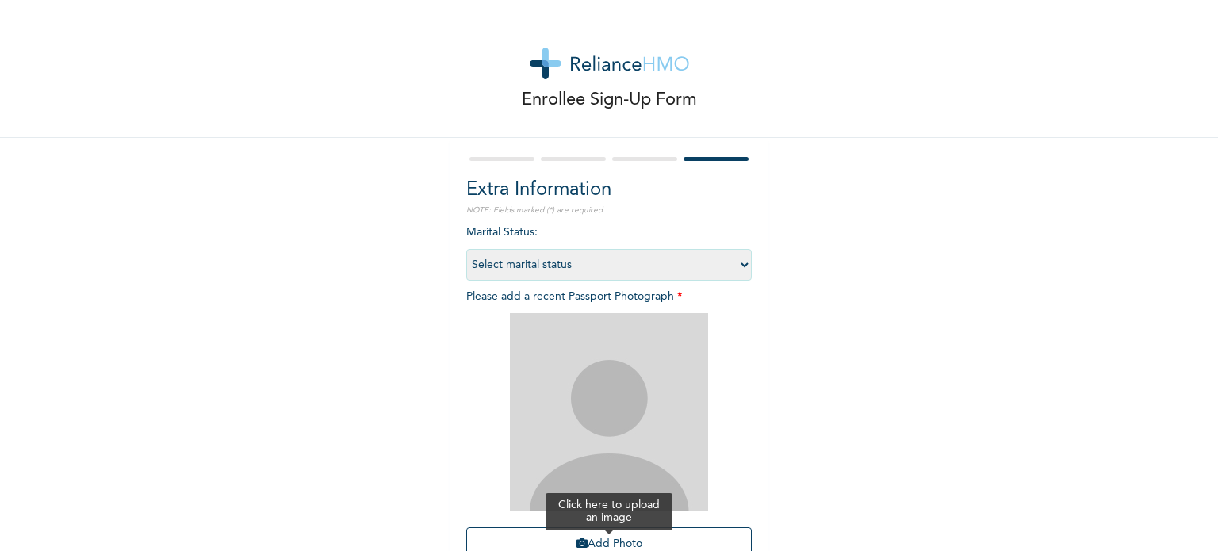
click at [638, 538] on button "Add Photo" at bounding box center [609, 544] width 286 height 34
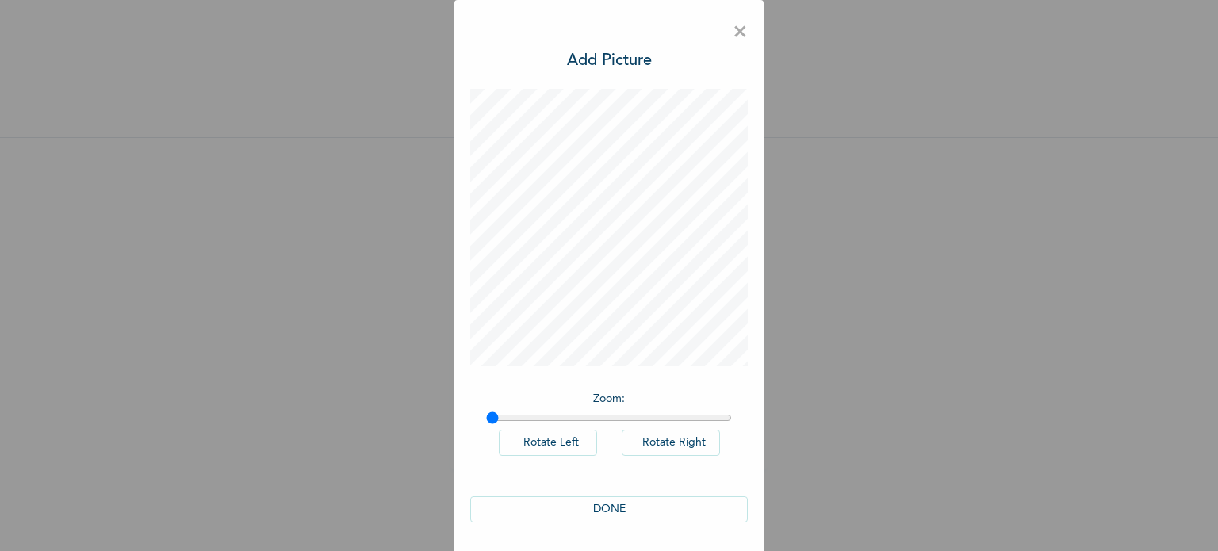
click at [654, 505] on button "DONE" at bounding box center [609, 510] width 278 height 26
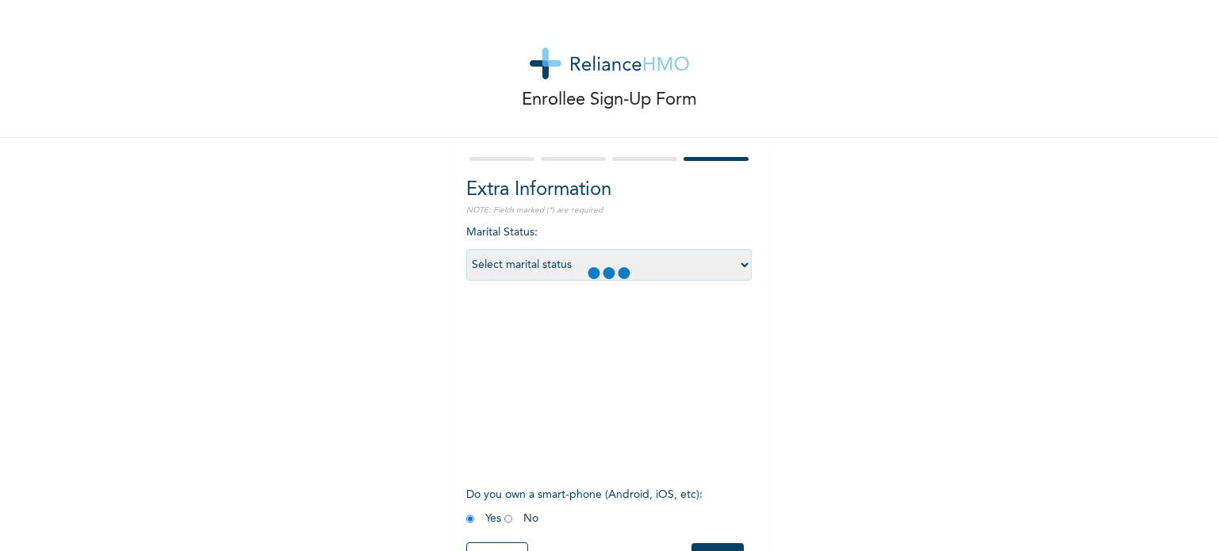
click at [1205, 500] on div "Enrollee Sign-Up Form Extra Information NOTE: Fields marked (*) are required Ma…" at bounding box center [609, 300] width 1218 height 600
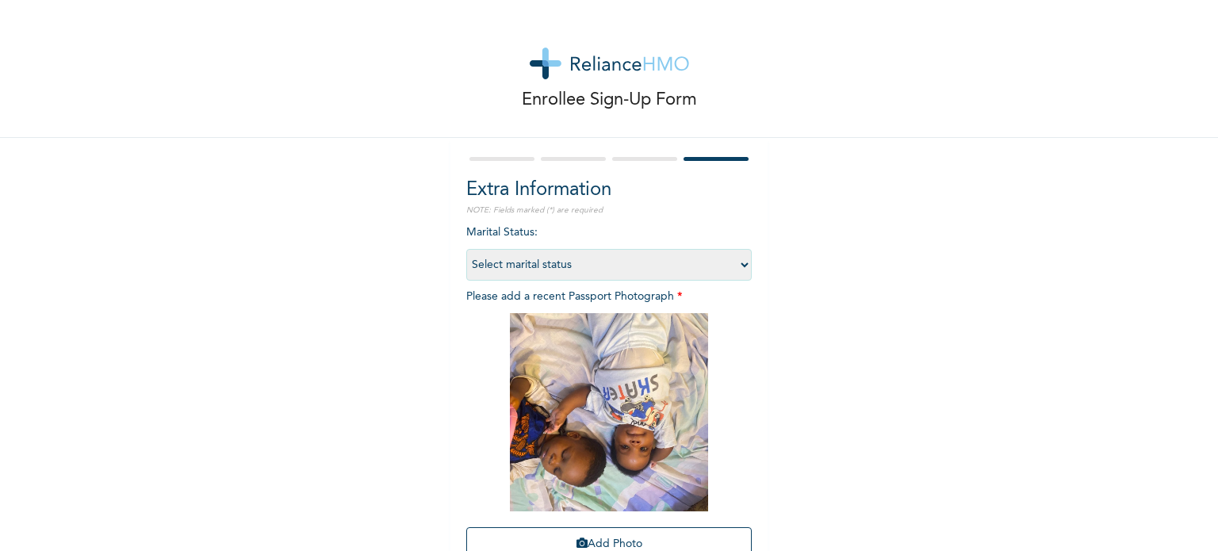
scroll to position [143, 0]
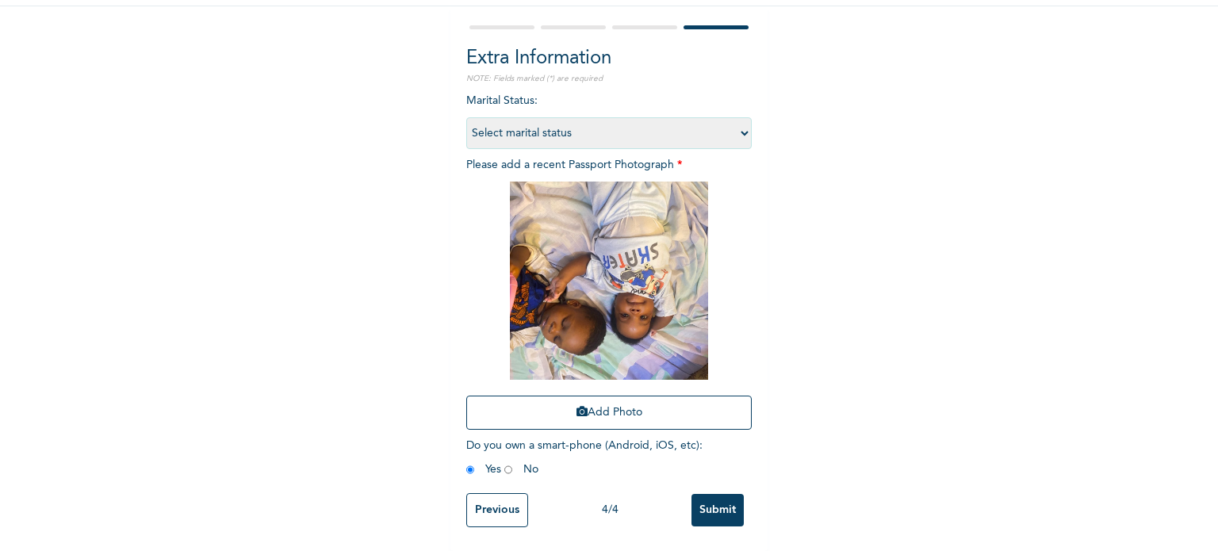
click at [712, 500] on input "Submit" at bounding box center [718, 510] width 52 height 33
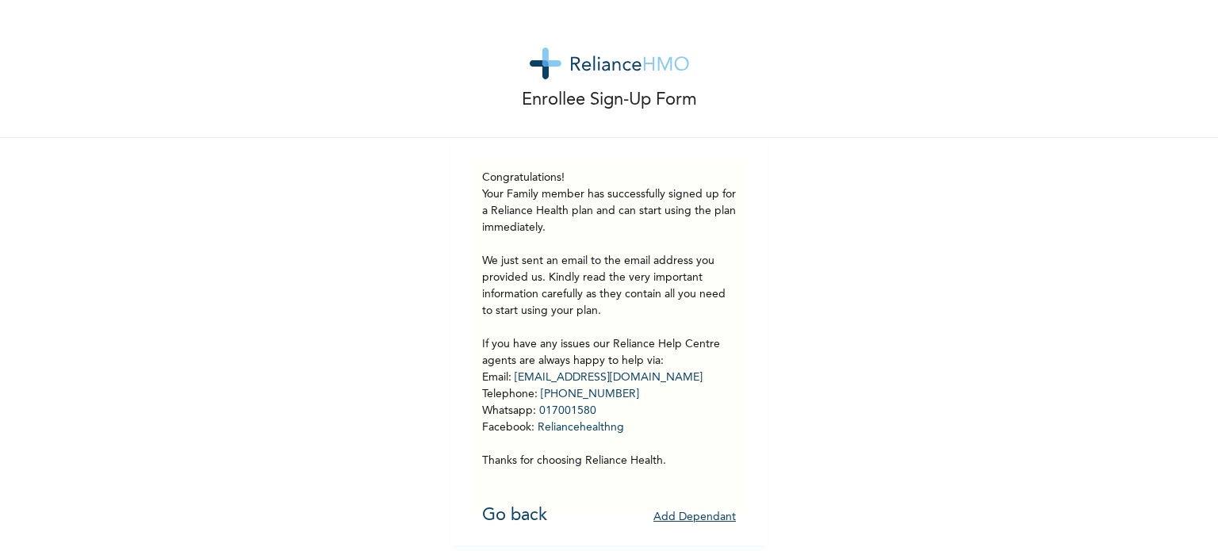
scroll to position [6, 0]
